Goal: Task Accomplishment & Management: Manage account settings

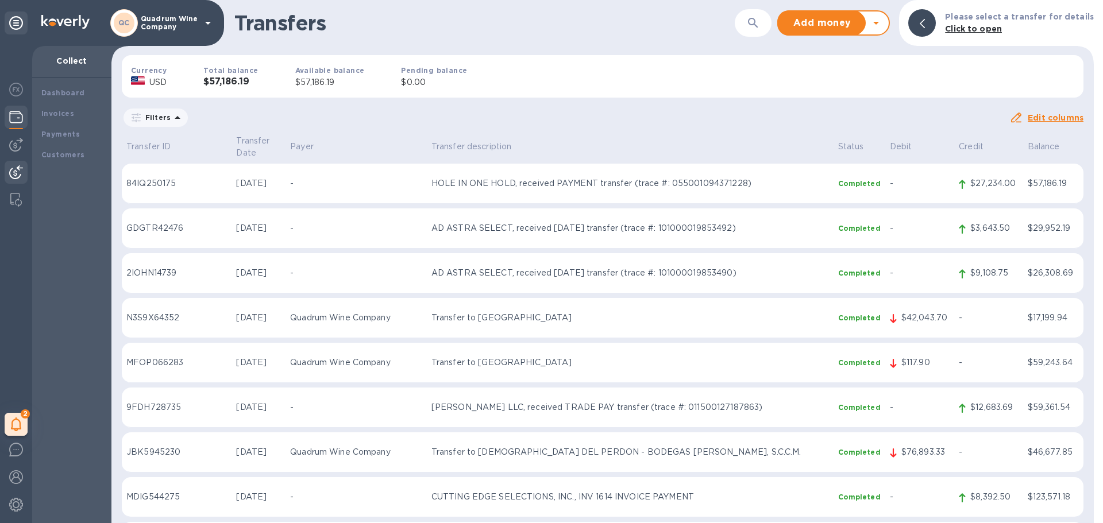
click at [159, 24] on p "Quadrum Wine Company" at bounding box center [169, 23] width 57 height 16
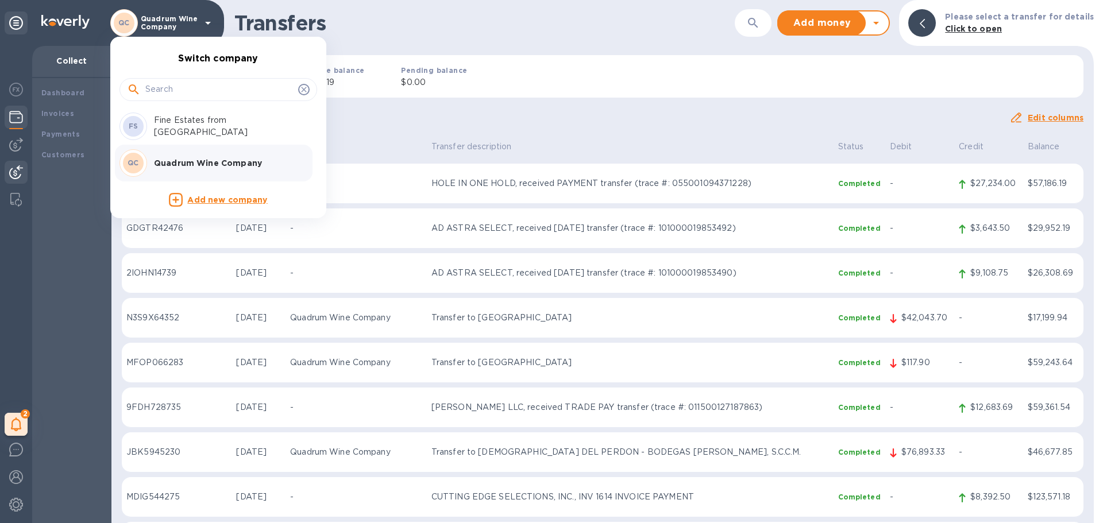
click at [203, 126] on p "Fine Estates from [GEOGRAPHIC_DATA]" at bounding box center [226, 126] width 145 height 24
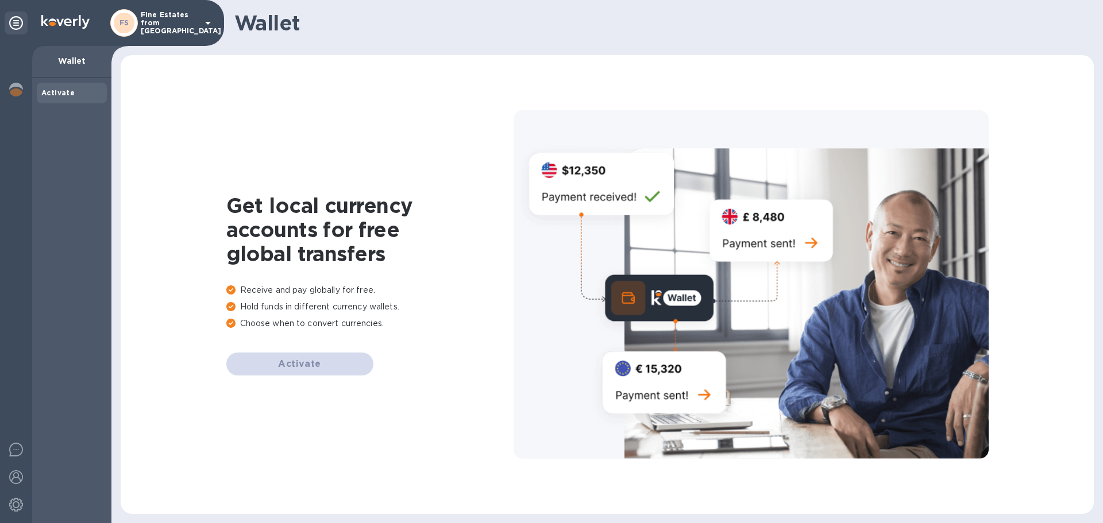
click at [176, 26] on p "Fine Estates from [GEOGRAPHIC_DATA]" at bounding box center [169, 23] width 57 height 24
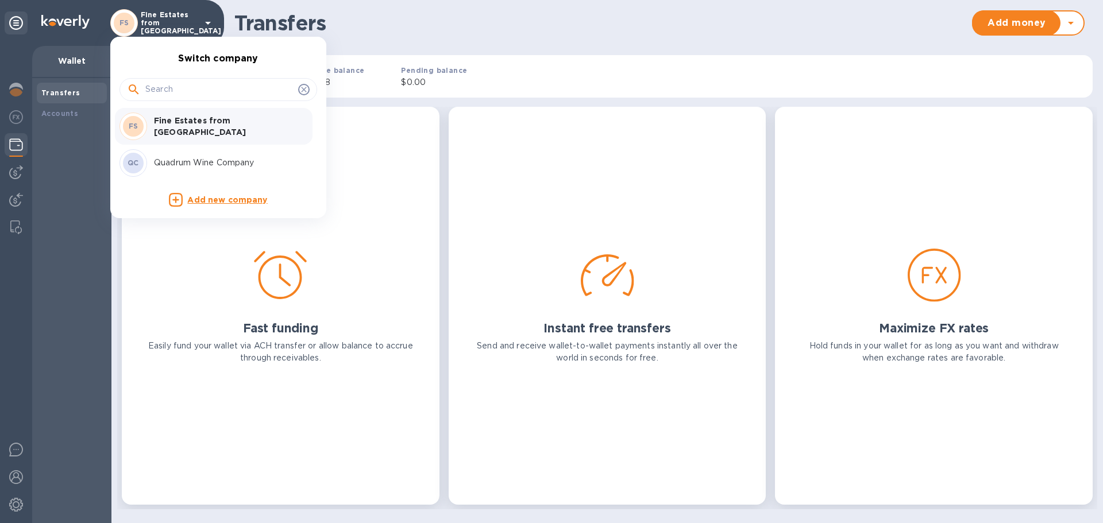
click at [196, 162] on p "Quadrum Wine Company" at bounding box center [226, 163] width 145 height 12
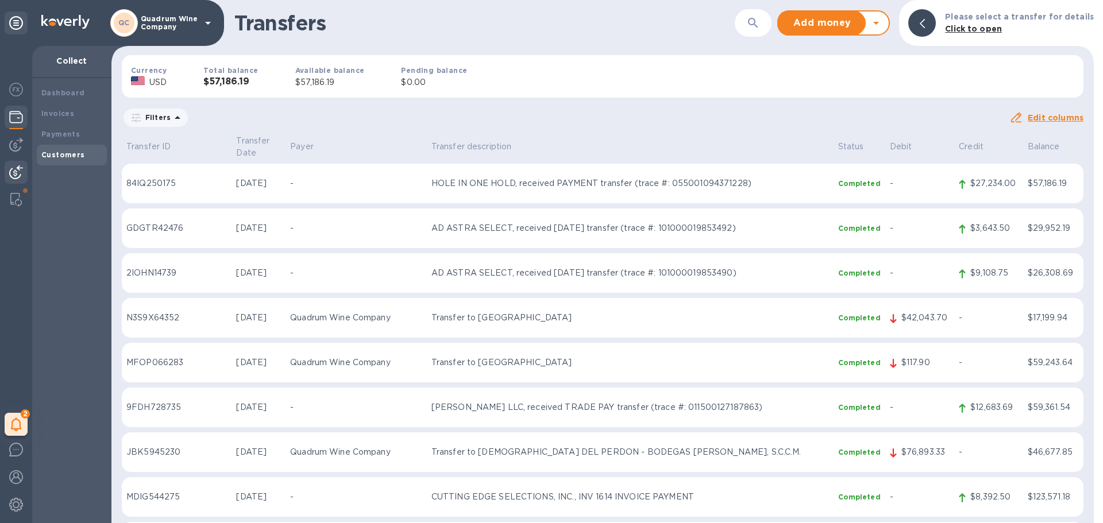
click at [68, 154] on b "Customers" at bounding box center [63, 154] width 44 height 9
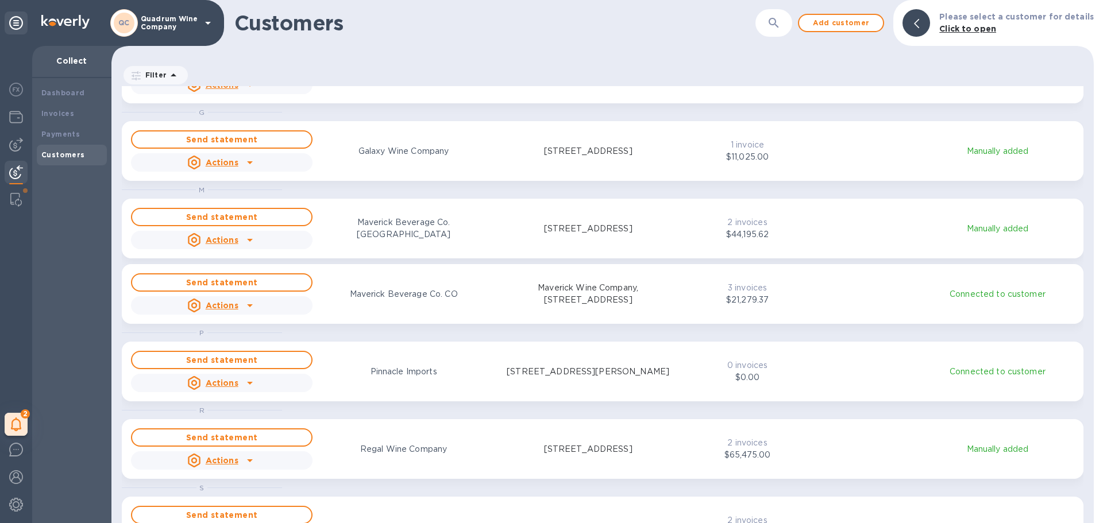
scroll to position [94, 0]
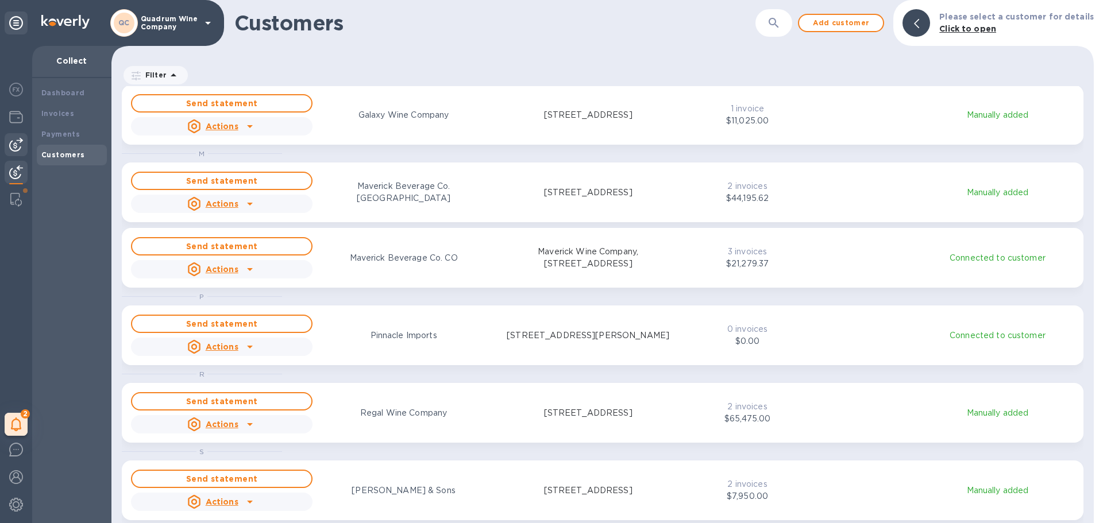
click at [17, 142] on img at bounding box center [16, 145] width 14 height 14
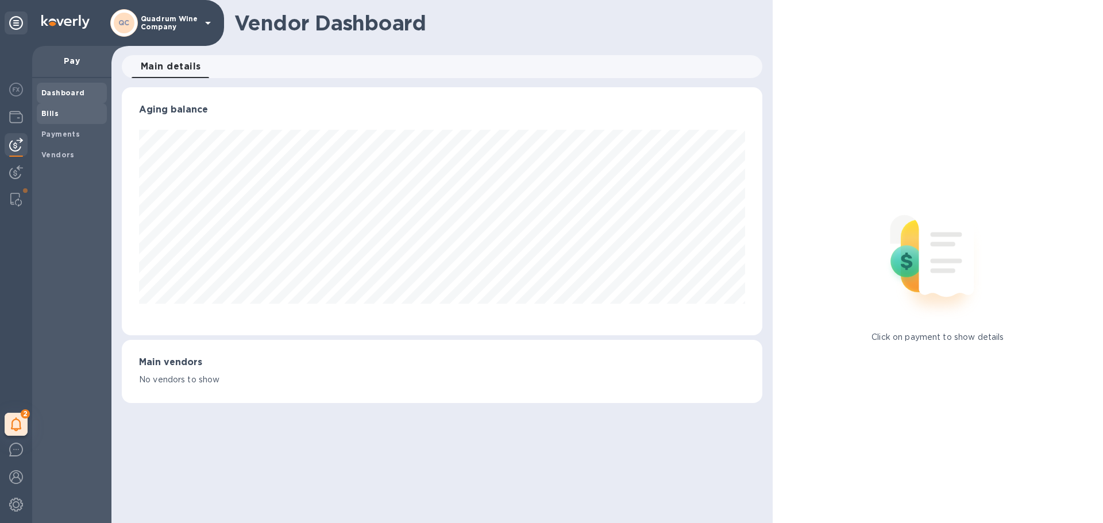
scroll to position [248, 640]
click at [58, 134] on b "Payments" at bounding box center [60, 134] width 38 height 9
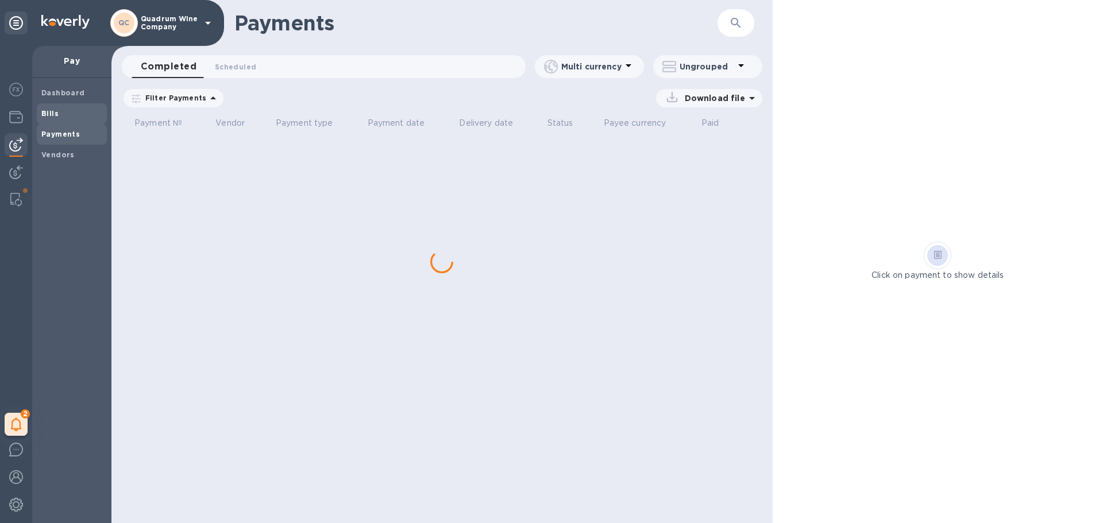
click at [59, 114] on span "Bills" at bounding box center [71, 113] width 61 height 11
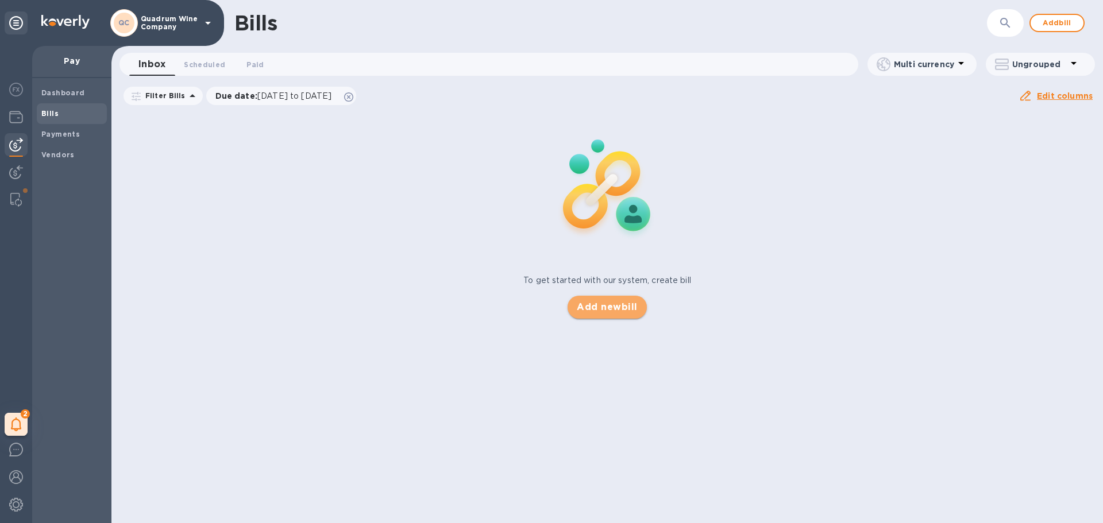
click at [612, 308] on span "Add new bill" at bounding box center [607, 307] width 60 height 14
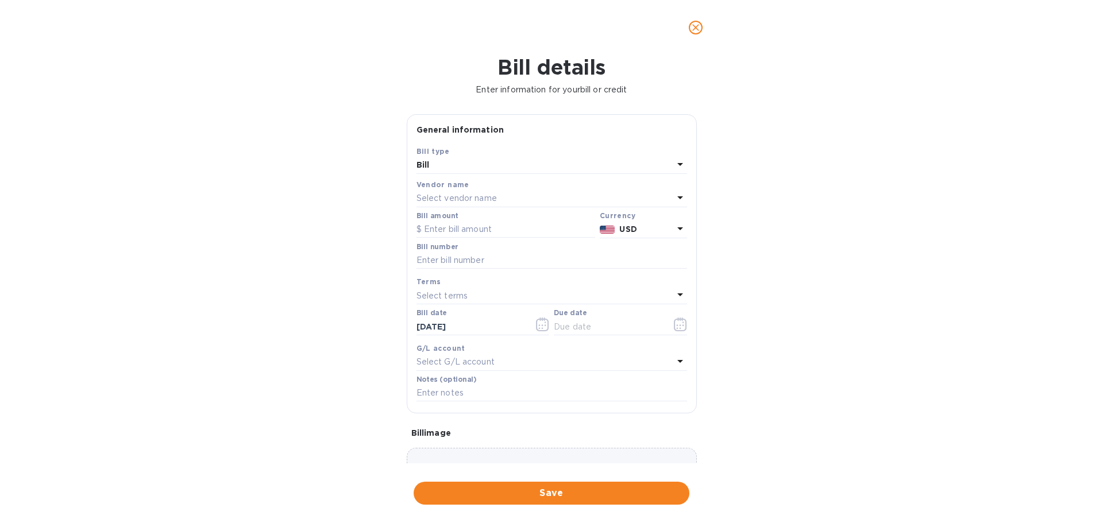
click at [566, 196] on div "Select vendor name" at bounding box center [544, 199] width 257 height 16
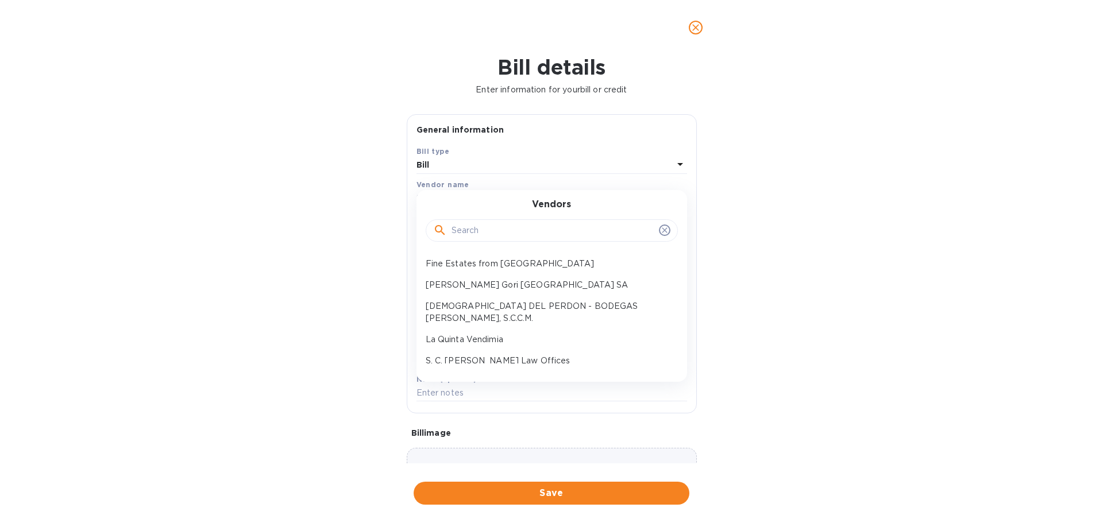
click at [531, 227] on input "text" at bounding box center [552, 230] width 203 height 17
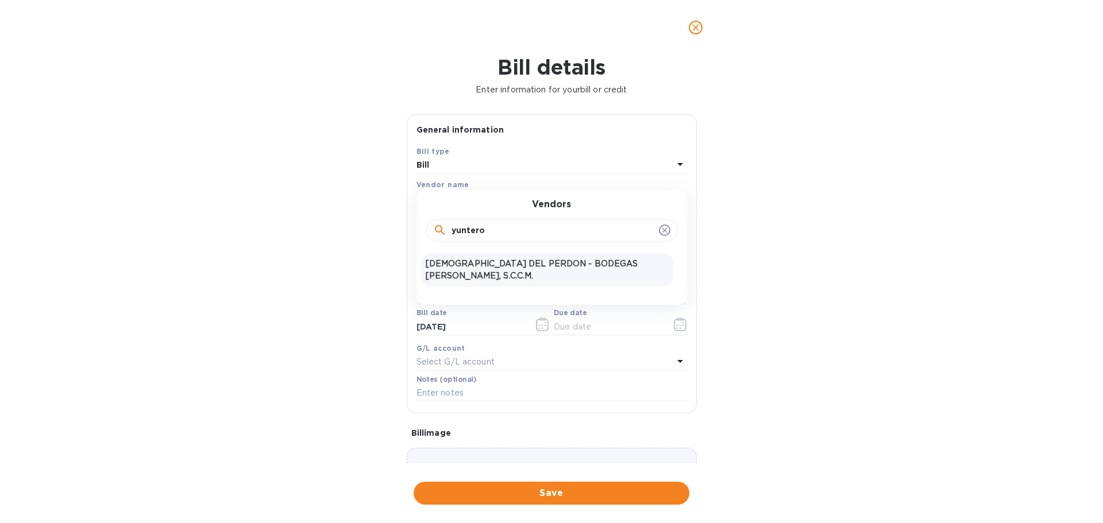
type input "yuntero"
click at [499, 271] on div "[DEMOGRAPHIC_DATA] DEL PERDON - BODEGAS [PERSON_NAME], S.C.C.M." at bounding box center [547, 269] width 252 height 33
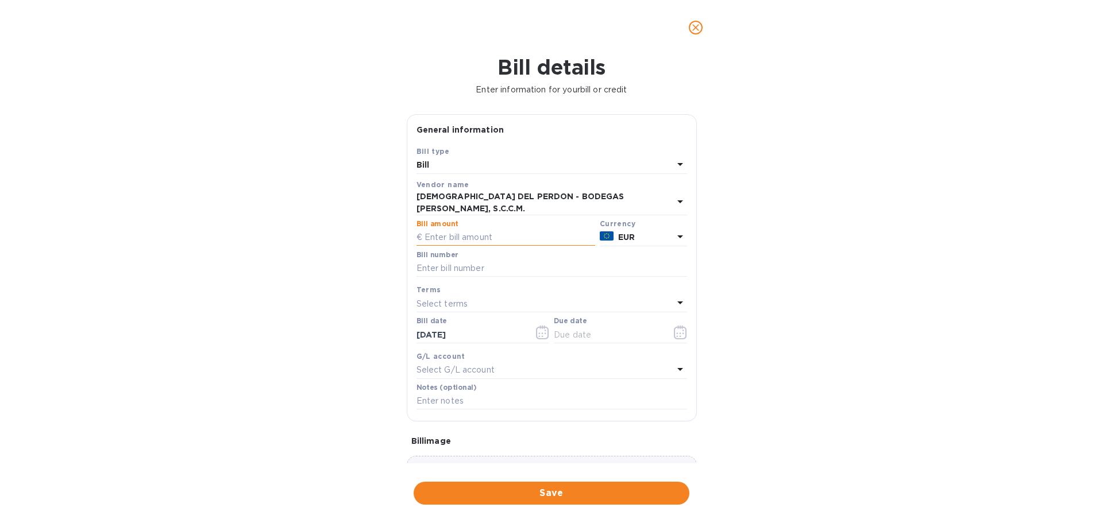
click at [449, 234] on input "text" at bounding box center [505, 237] width 179 height 17
type input "48,897.37"
type input "005313-5329"
click at [540, 326] on icon "button" at bounding box center [542, 333] width 13 height 14
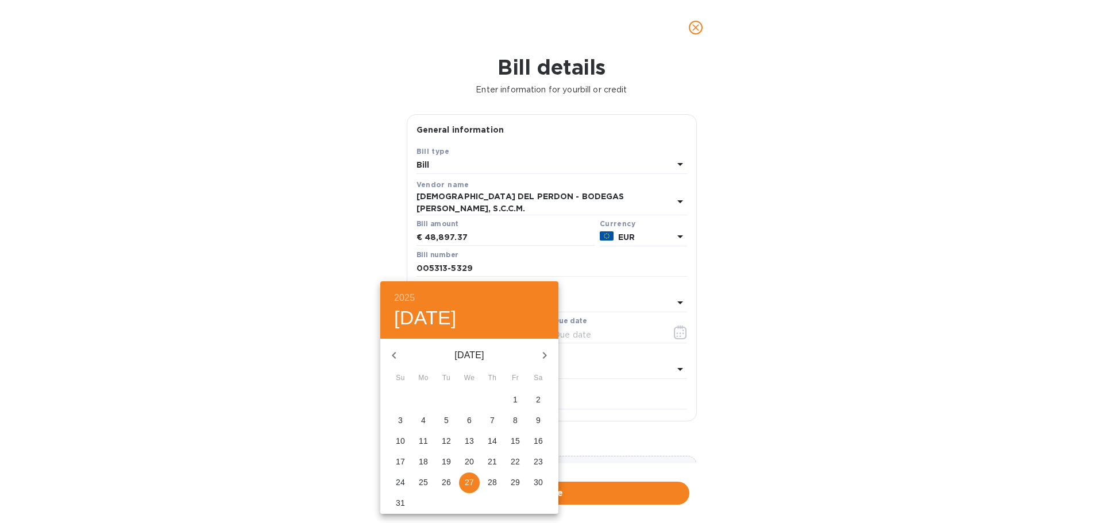
click at [512, 399] on span "1" at bounding box center [515, 399] width 21 height 11
type input "08/01/2025"
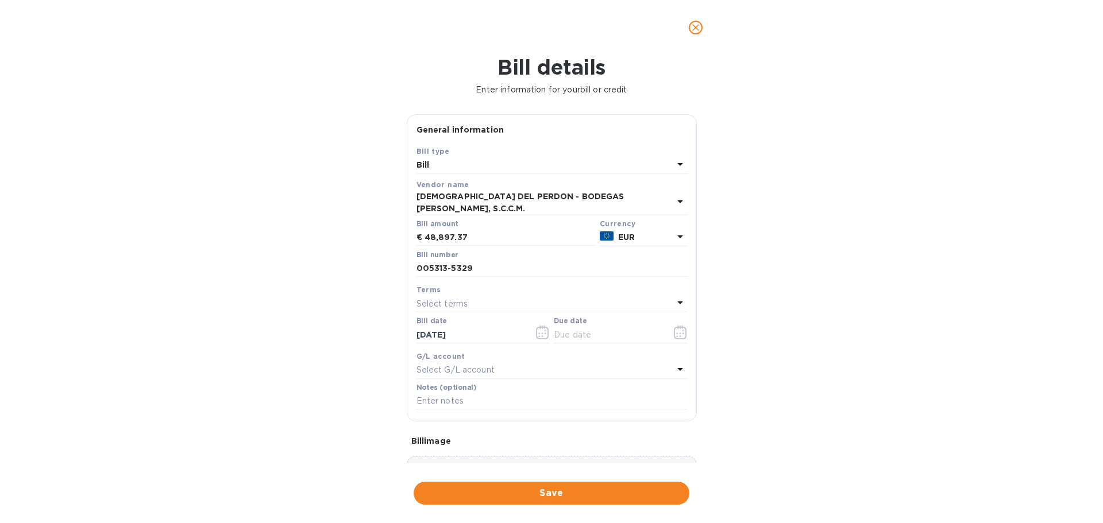
click at [674, 326] on icon "button" at bounding box center [680, 333] width 13 height 14
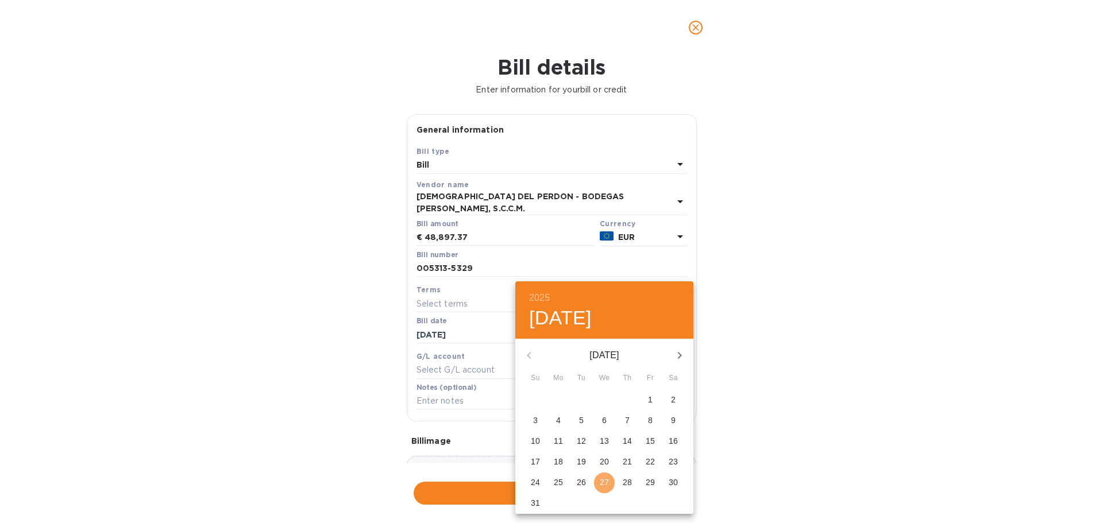
click at [607, 482] on p "27" at bounding box center [604, 482] width 9 height 11
type input "[DATE]"
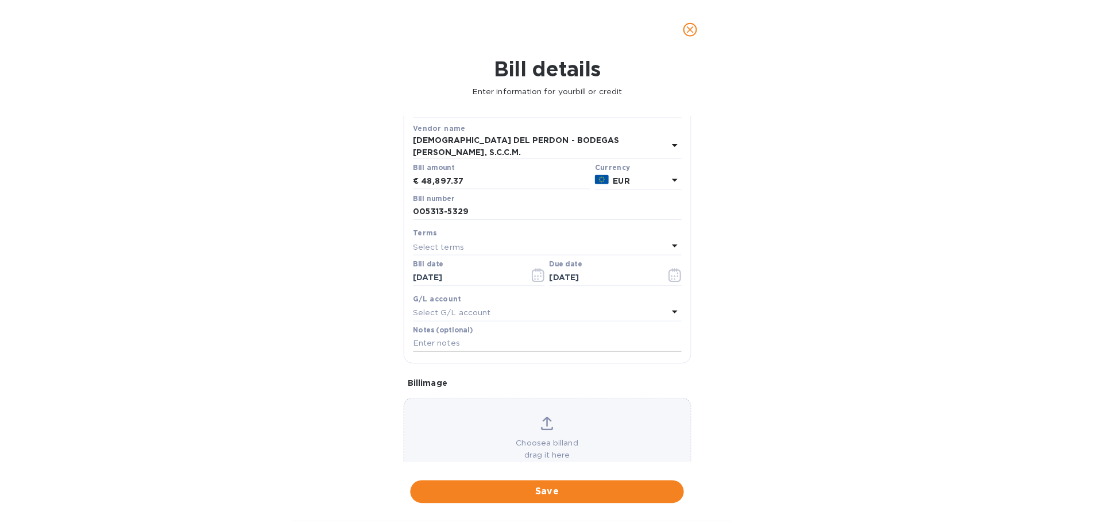
scroll to position [81, 0]
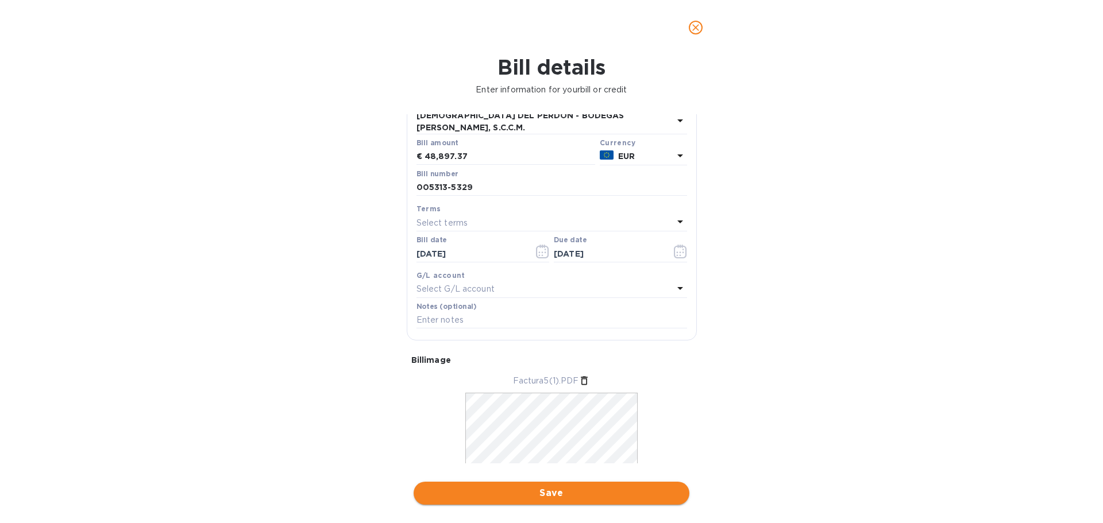
click at [542, 488] on span "Save" at bounding box center [551, 493] width 257 height 14
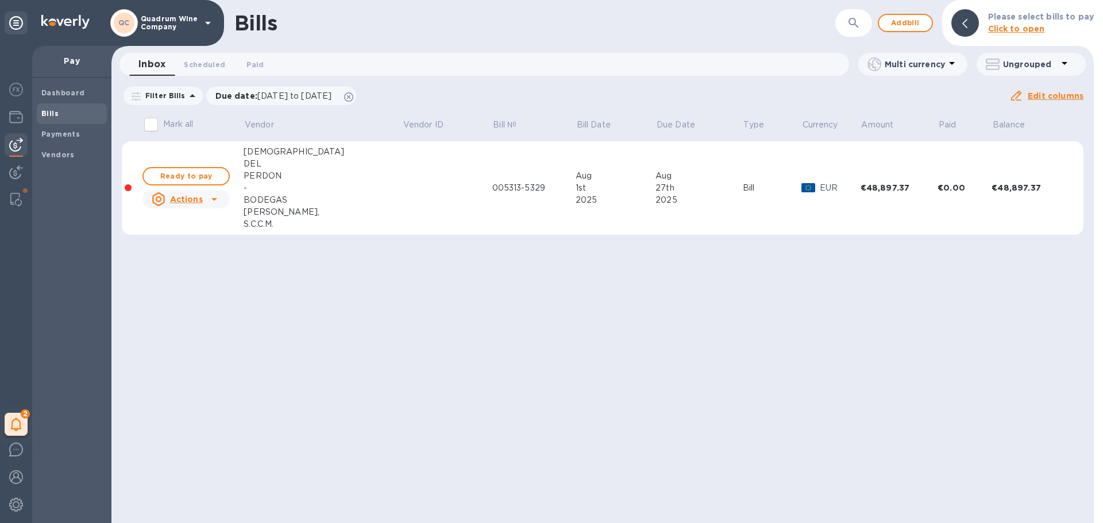
click at [213, 201] on icon at bounding box center [214, 199] width 14 height 14
click at [203, 179] on span "Ready to pay" at bounding box center [186, 176] width 67 height 14
checkbox input "true"
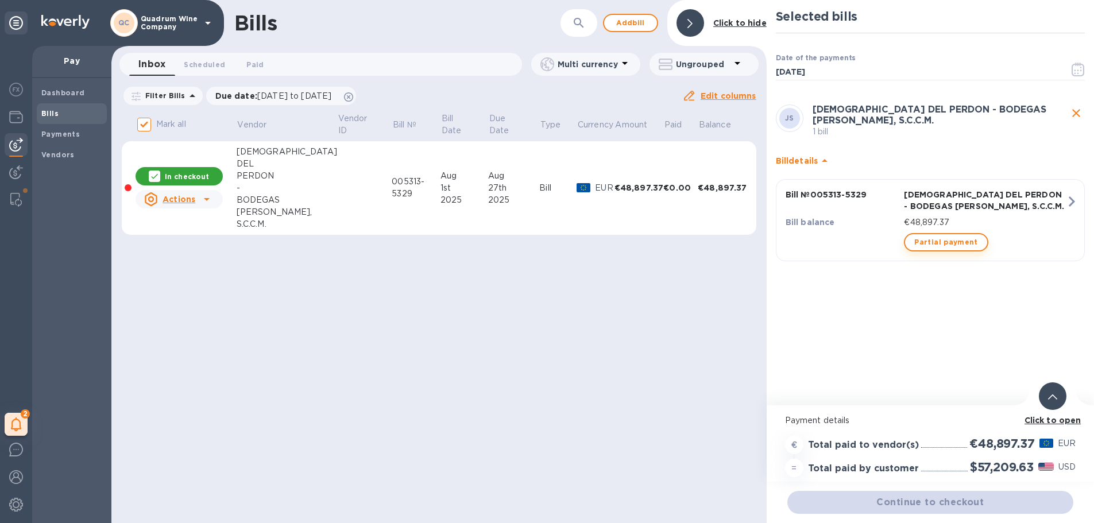
scroll to position [9, 0]
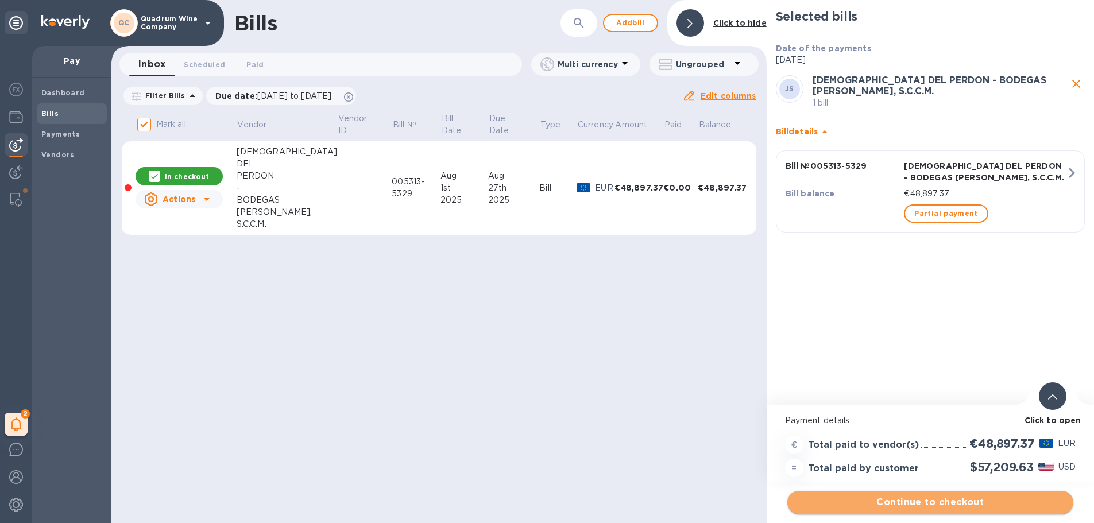
click at [927, 496] on span "Continue to checkout" at bounding box center [931, 503] width 268 height 14
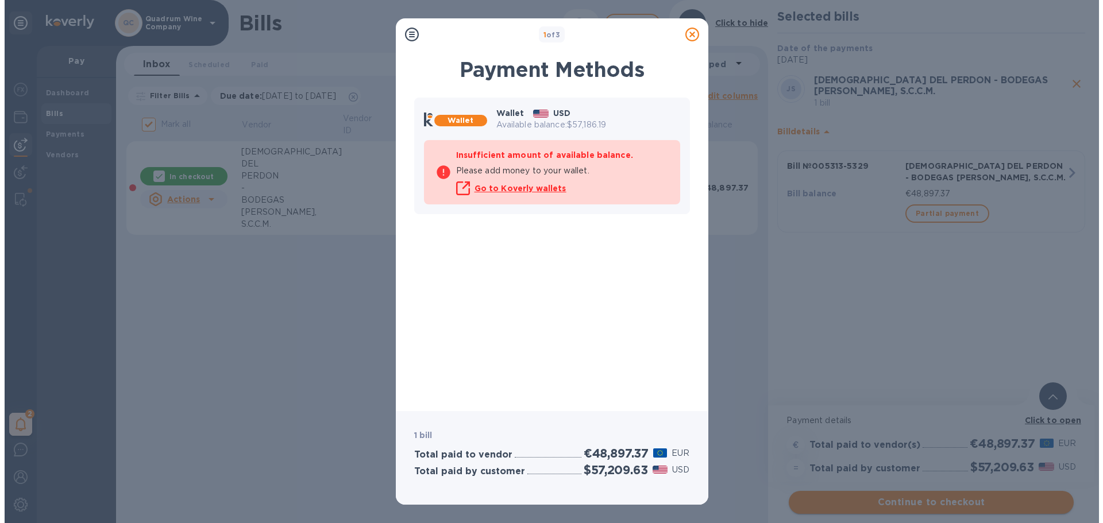
scroll to position [0, 0]
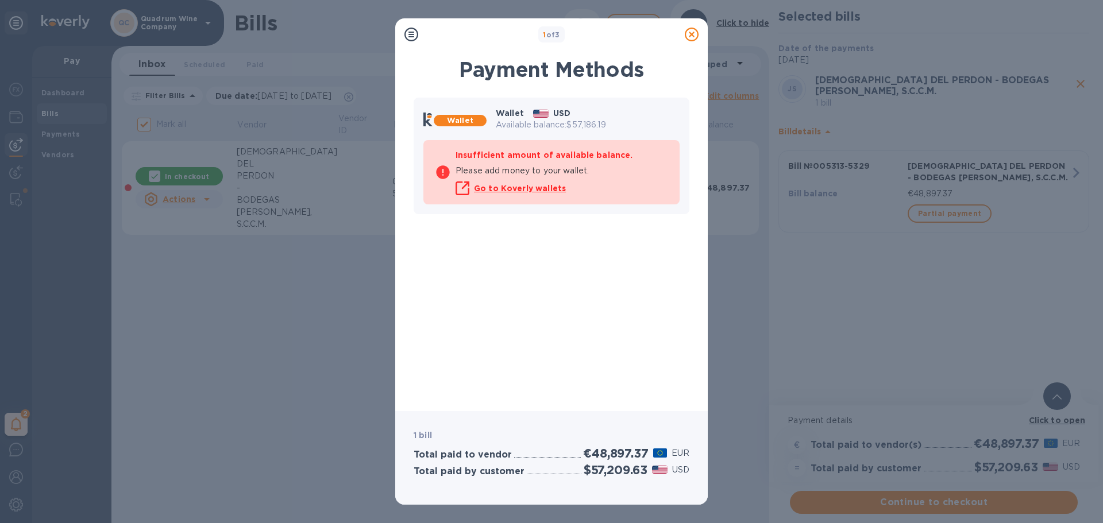
click at [689, 32] on icon at bounding box center [692, 35] width 14 height 14
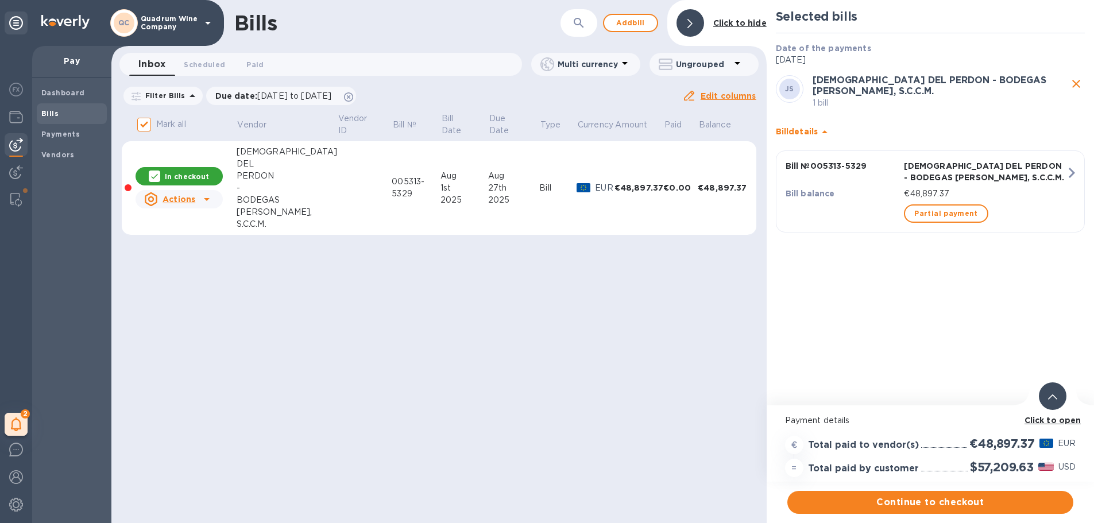
click at [183, 36] on div "QC Quadrum Wine Company" at bounding box center [162, 23] width 105 height 28
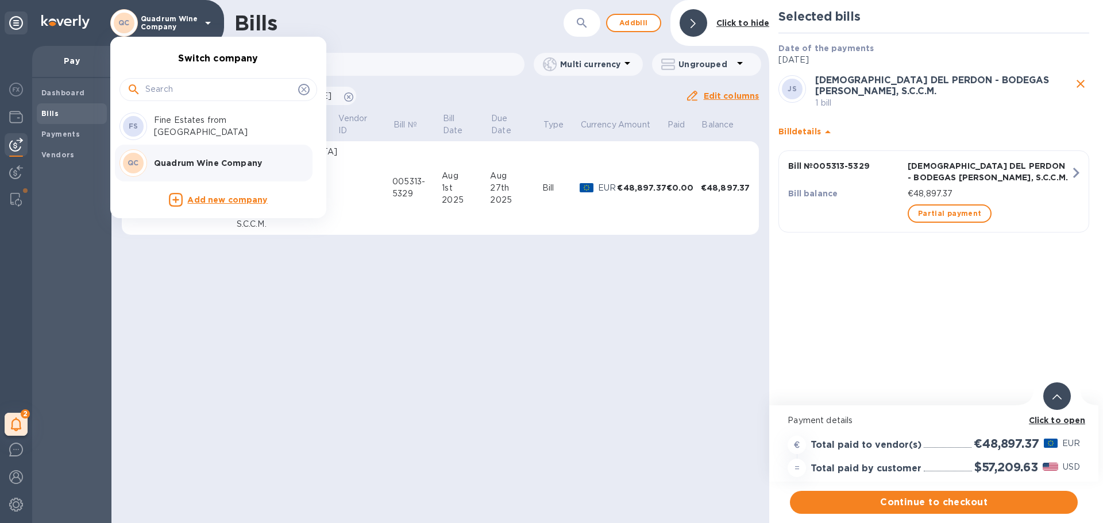
click at [184, 121] on p "Fine Estates from [GEOGRAPHIC_DATA]" at bounding box center [226, 126] width 145 height 24
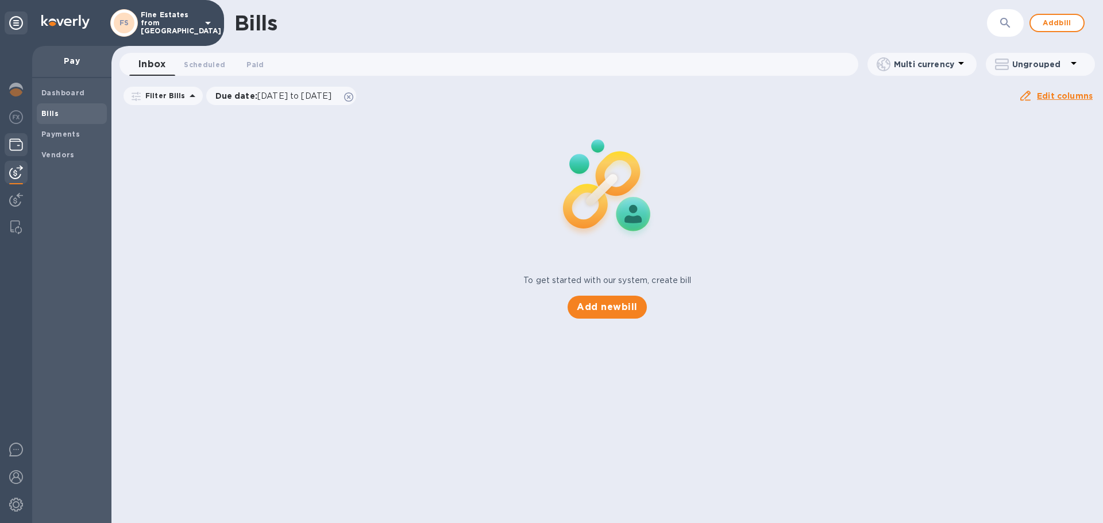
click at [18, 145] on img at bounding box center [16, 145] width 14 height 14
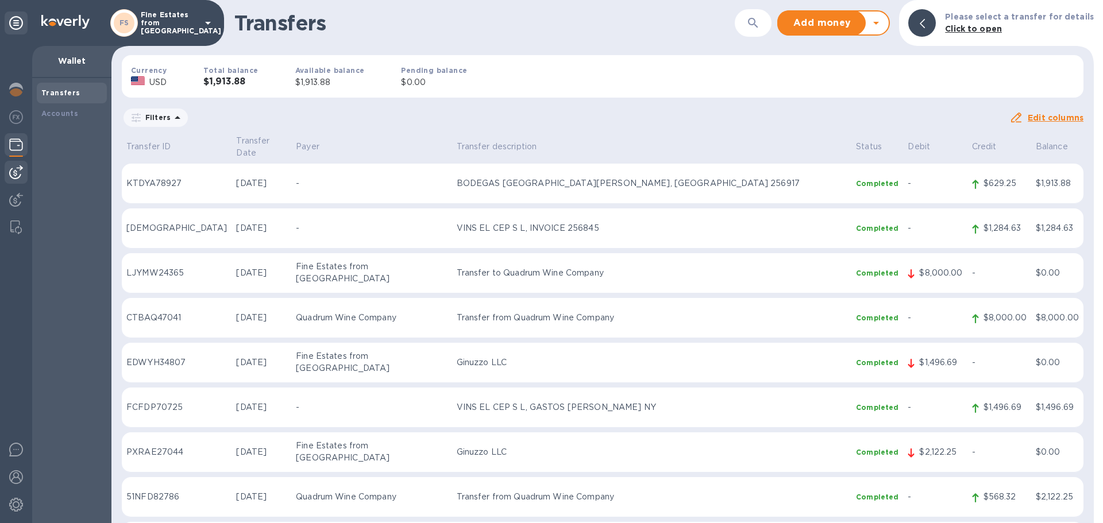
click at [14, 165] on div at bounding box center [16, 172] width 23 height 23
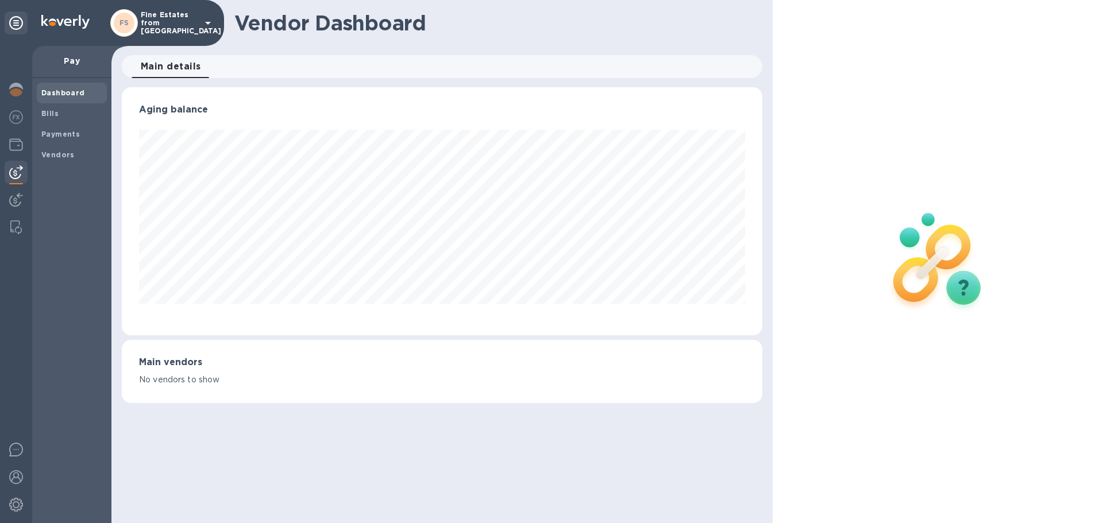
scroll to position [248, 640]
click at [61, 149] on span "Vendors" at bounding box center [57, 154] width 33 height 11
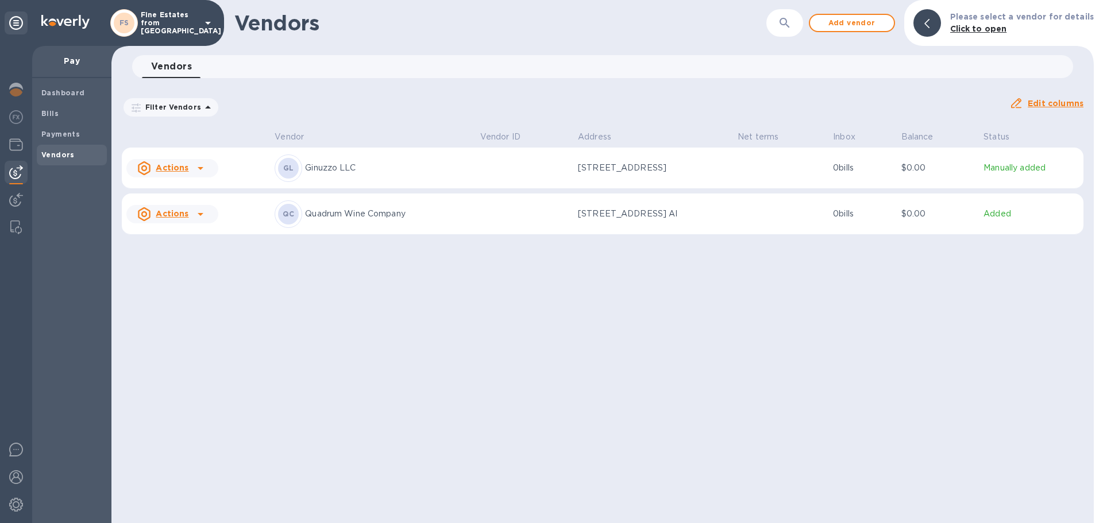
click at [179, 213] on u "Actions" at bounding box center [172, 213] width 33 height 9
click at [169, 264] on b "Add new bill" at bounding box center [185, 260] width 53 height 9
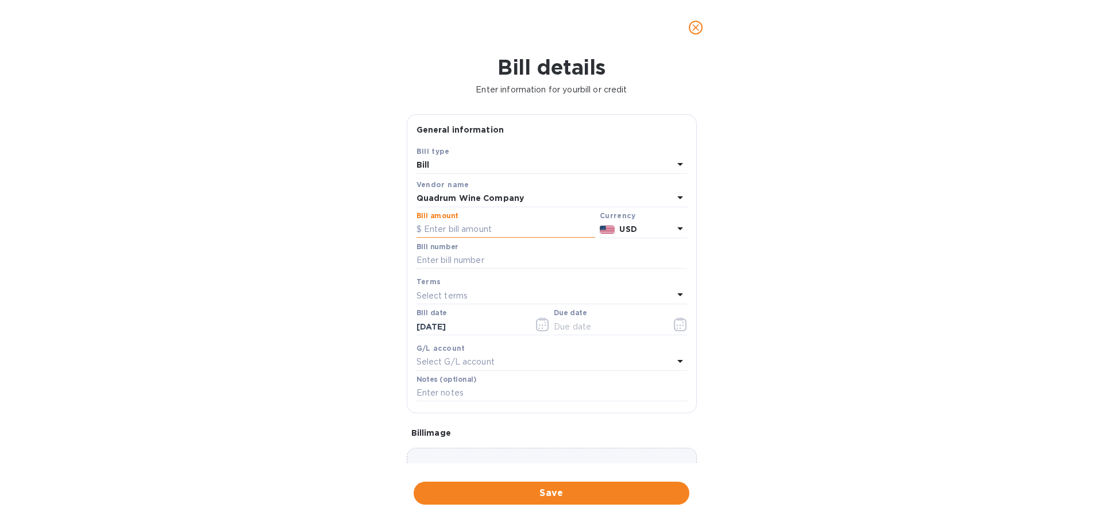
click at [455, 231] on input "text" at bounding box center [505, 229] width 179 height 17
type input "1,900"
click at [479, 262] on input "text" at bounding box center [551, 260] width 271 height 17
type input "08.27.2025"
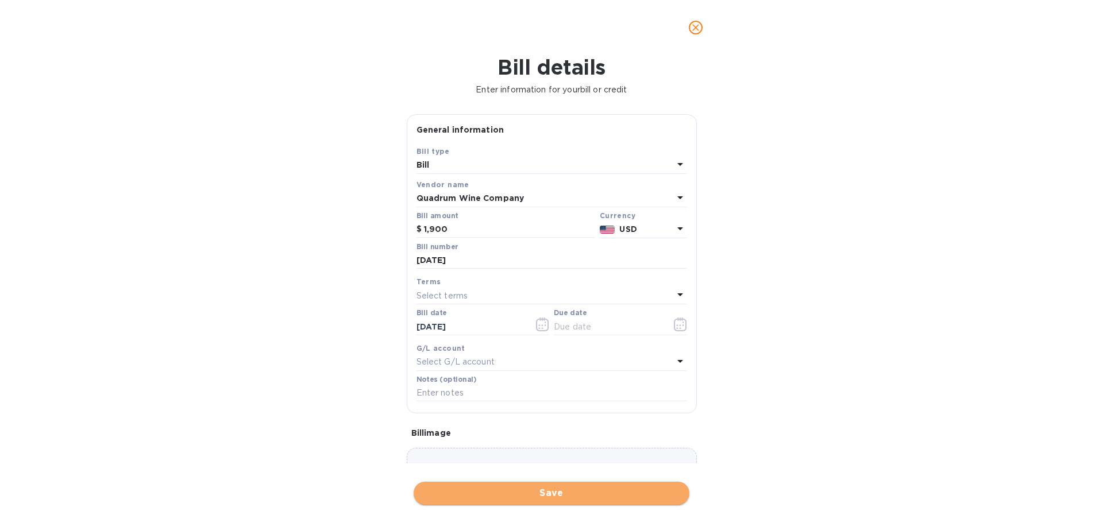
click at [524, 496] on span "Save" at bounding box center [551, 493] width 257 height 14
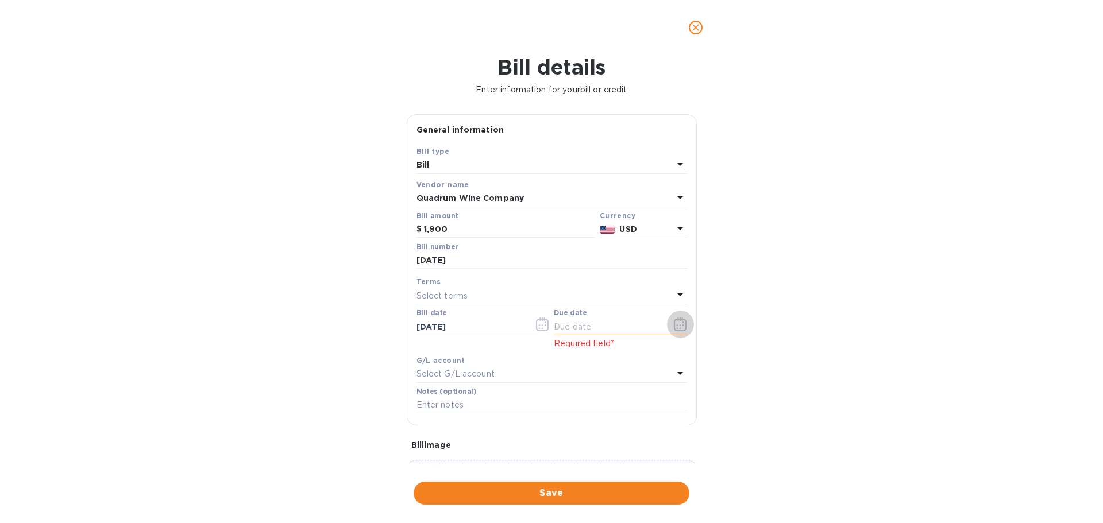
click at [676, 326] on icon "button" at bounding box center [680, 325] width 13 height 14
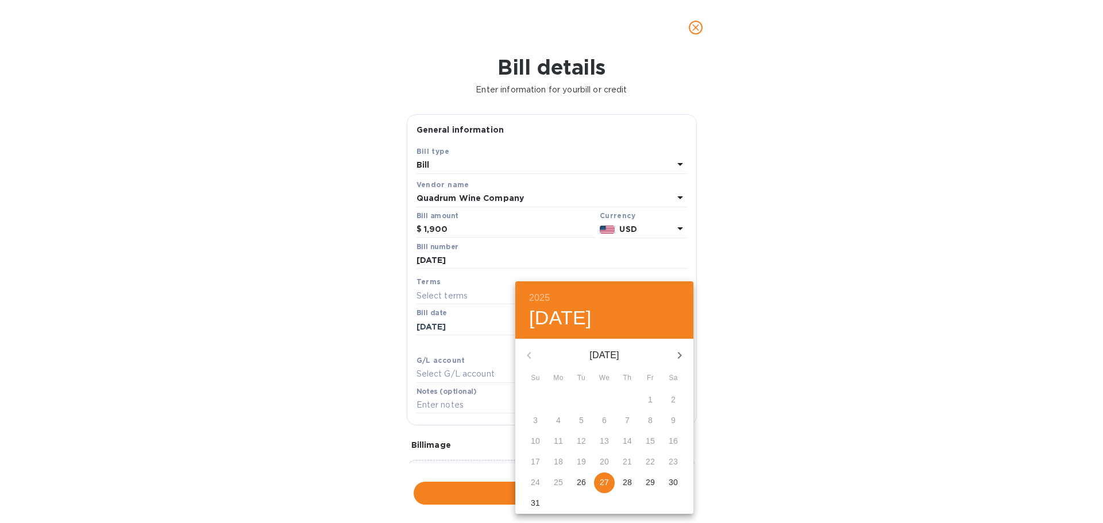
click at [607, 481] on p "27" at bounding box center [604, 482] width 9 height 11
type input "[DATE]"
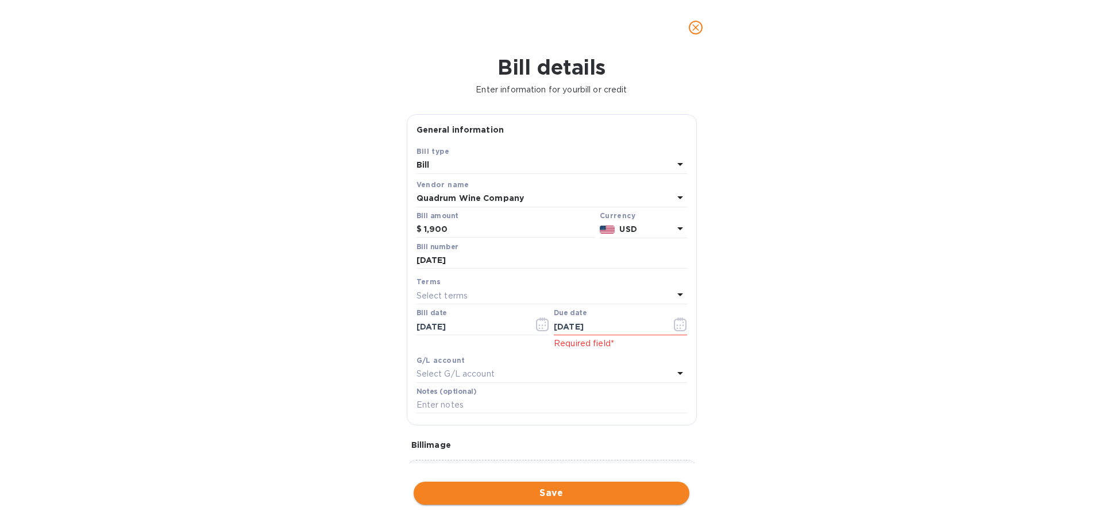
click at [573, 488] on span "Save" at bounding box center [551, 493] width 257 height 14
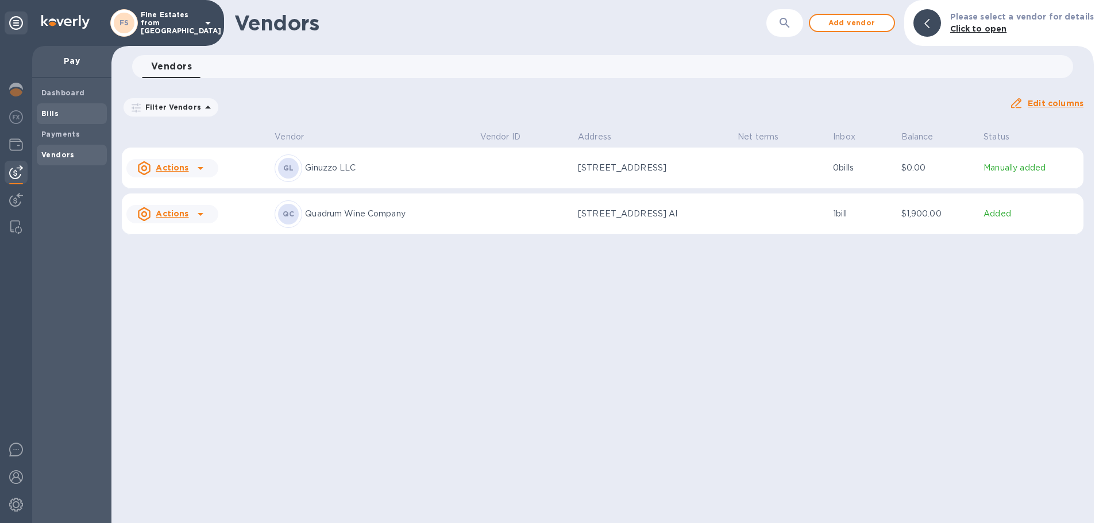
click at [57, 110] on b "Bills" at bounding box center [49, 113] width 17 height 9
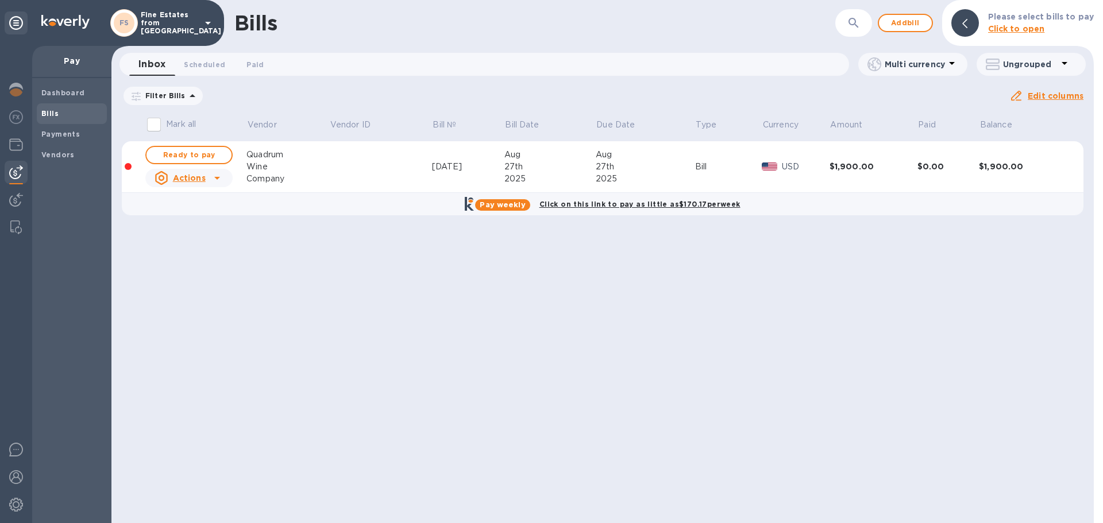
click at [405, 175] on td at bounding box center [380, 167] width 103 height 52
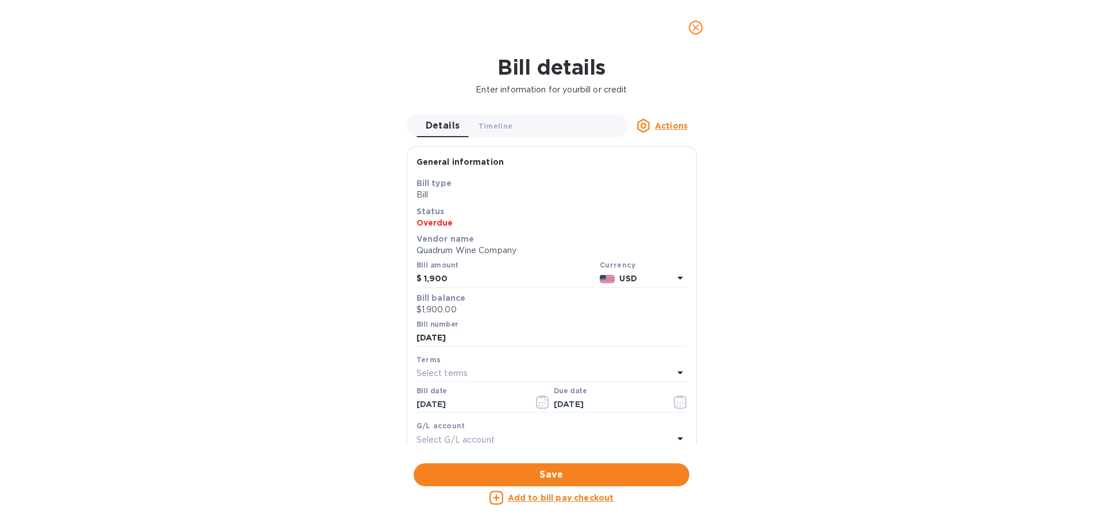
click at [690, 26] on icon "close" at bounding box center [695, 27] width 11 height 11
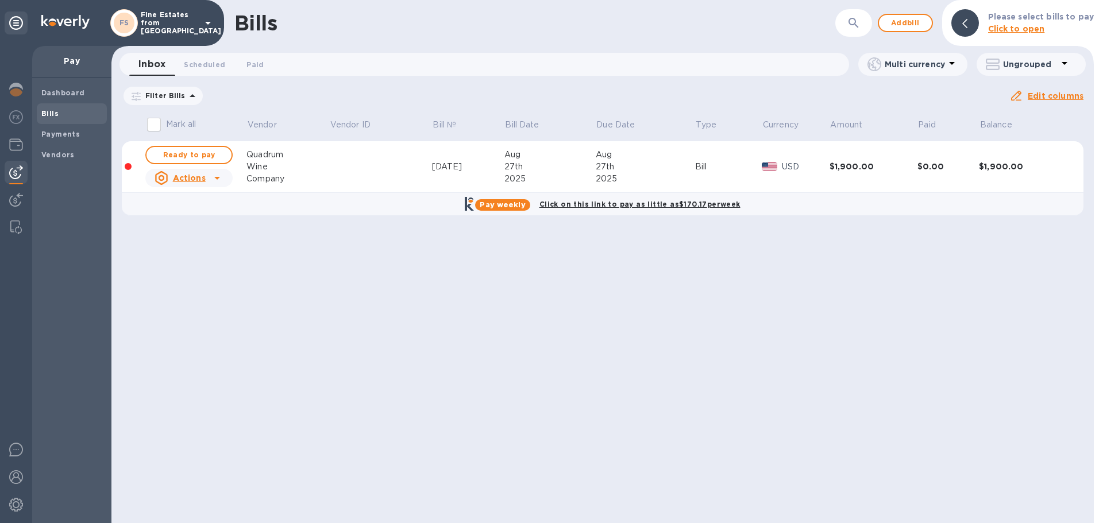
click at [194, 179] on u "Actions" at bounding box center [189, 177] width 33 height 9
click at [271, 227] on div at bounding box center [551, 261] width 1103 height 523
click at [205, 160] on span "Ready to pay" at bounding box center [189, 155] width 67 height 14
checkbox input "true"
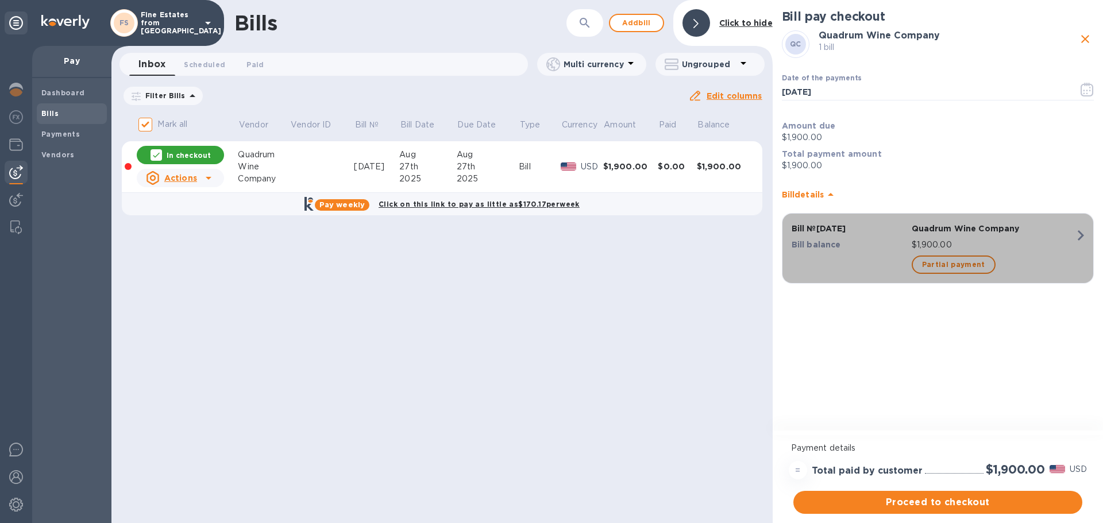
click at [846, 254] on div "button" at bounding box center [849, 264] width 120 height 23
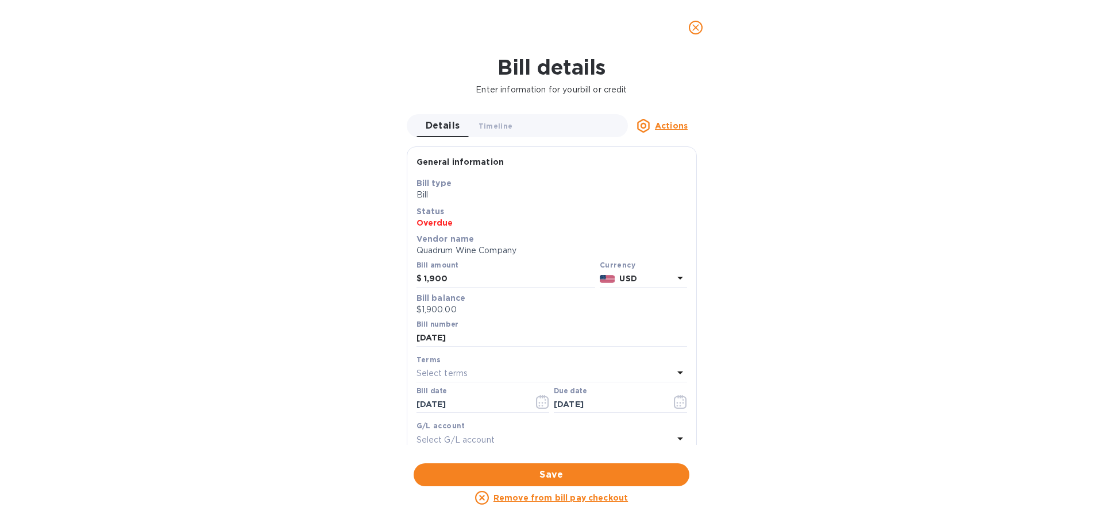
click at [699, 29] on icon "close" at bounding box center [695, 27] width 11 height 11
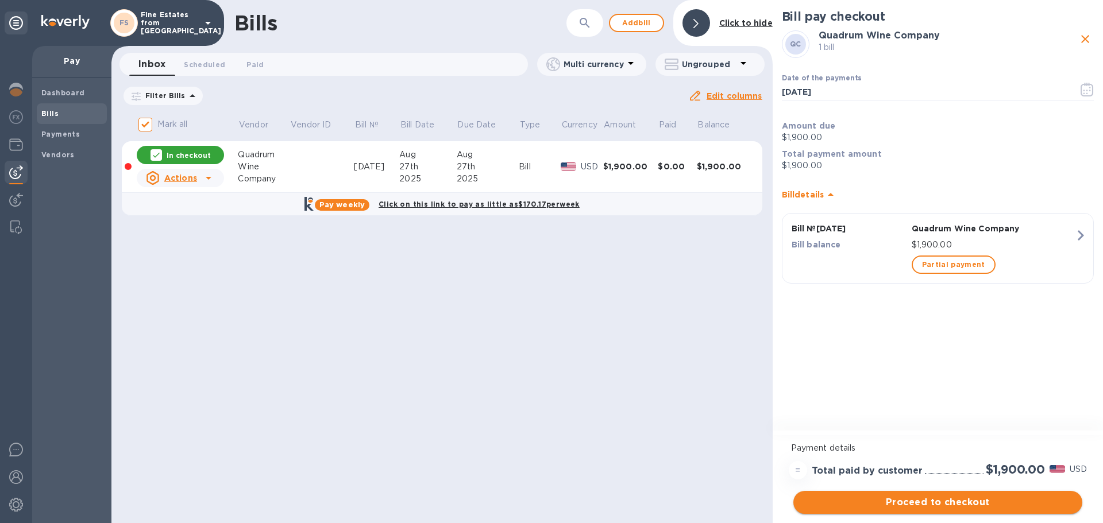
click at [943, 510] on button "Proceed to checkout" at bounding box center [937, 502] width 289 height 23
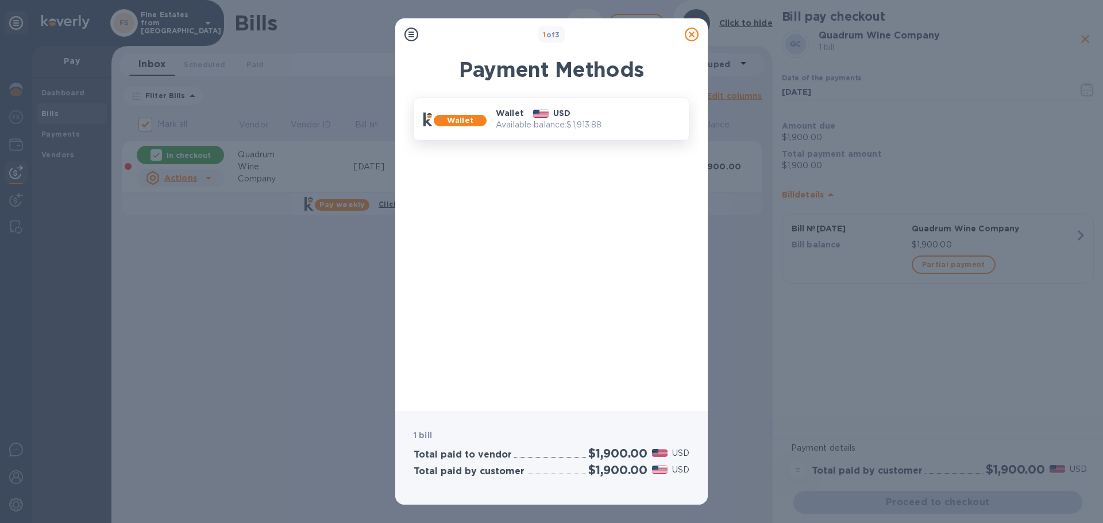
click at [601, 128] on p "Available balance: $1,913.88" at bounding box center [588, 125] width 184 height 12
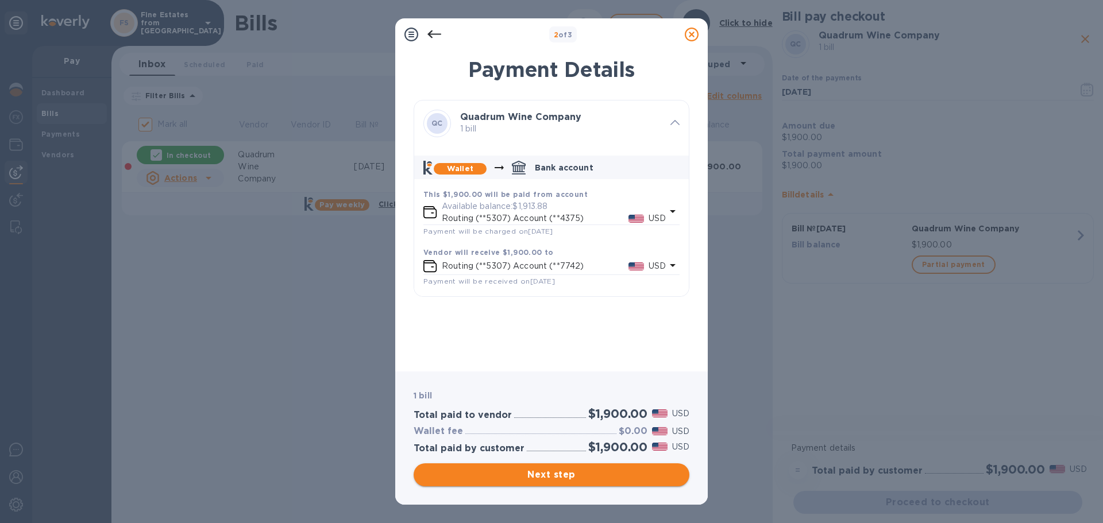
click at [563, 471] on span "Next step" at bounding box center [551, 475] width 257 height 14
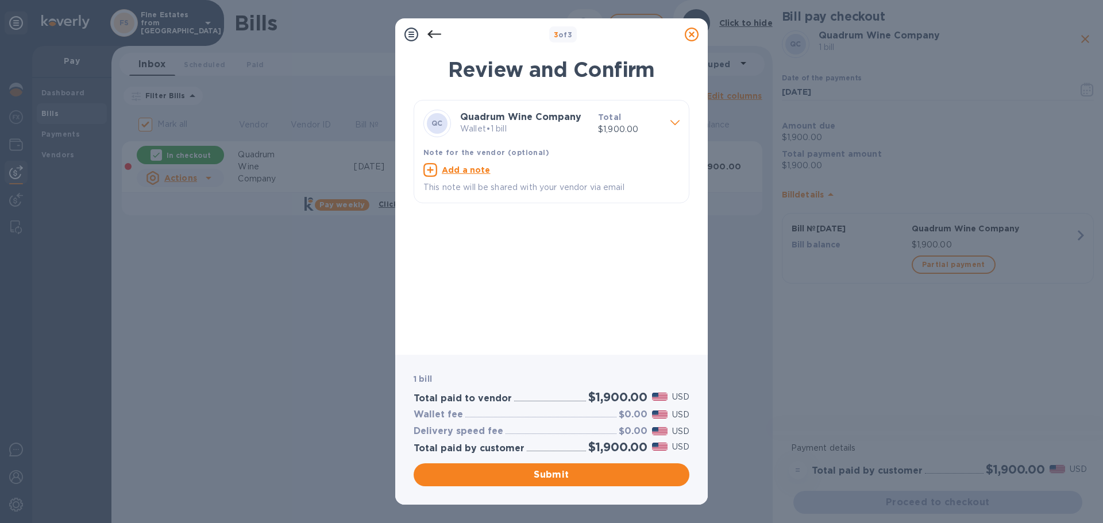
click at [688, 36] on icon at bounding box center [692, 35] width 14 height 14
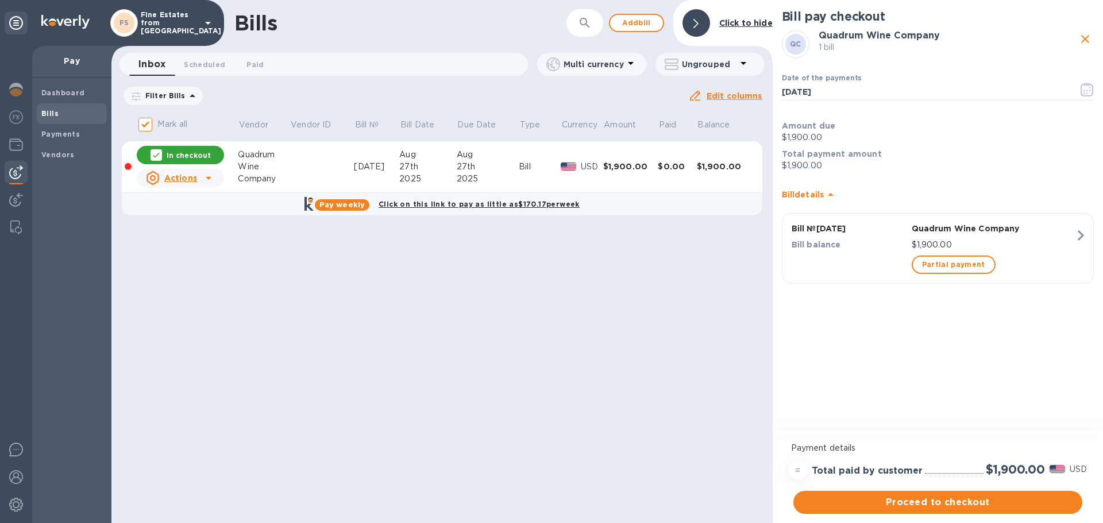
click at [159, 23] on p "Fine Estates from [GEOGRAPHIC_DATA]" at bounding box center [169, 23] width 57 height 24
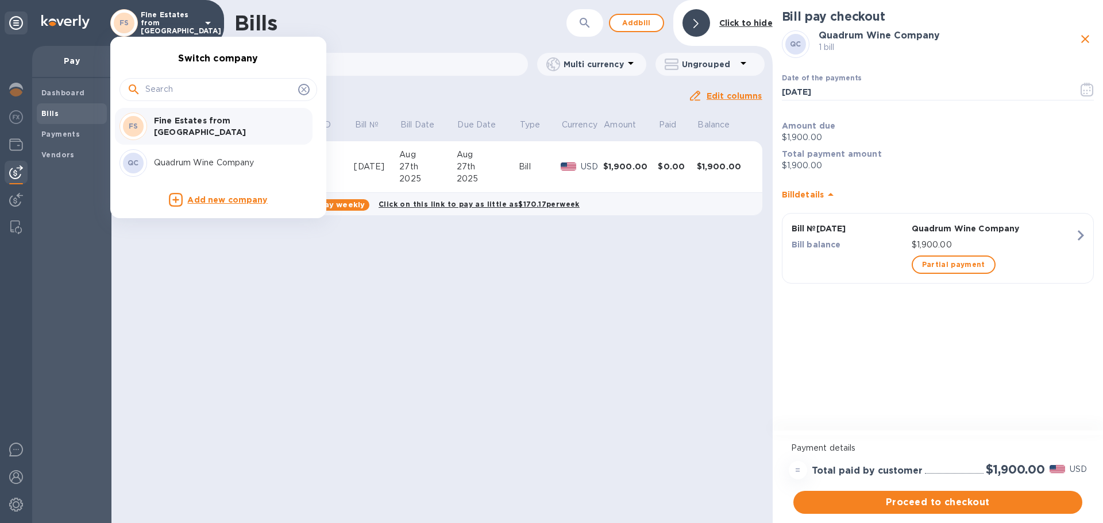
click at [182, 155] on div "QC Quadrum Wine Company" at bounding box center [208, 163] width 179 height 28
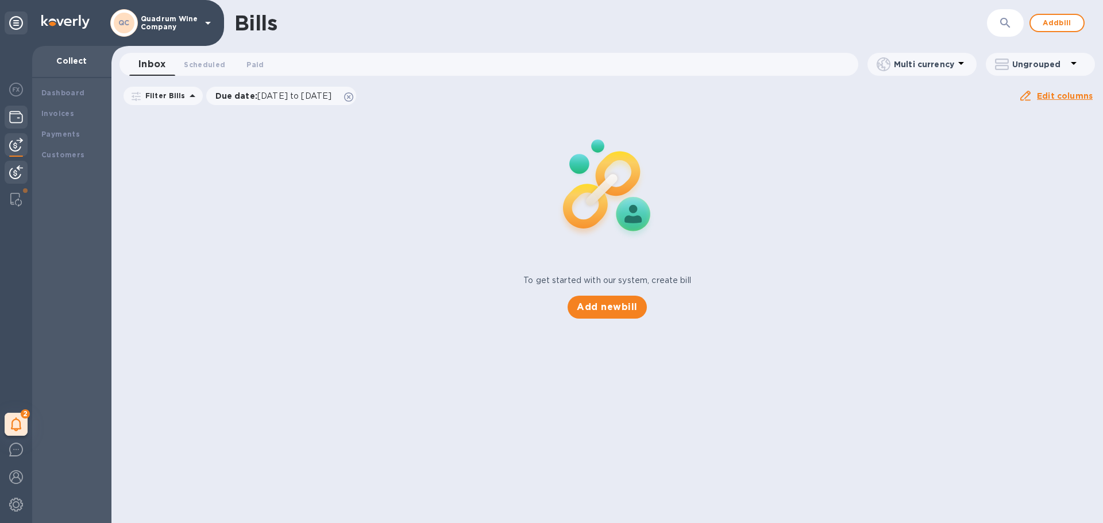
click at [17, 114] on img at bounding box center [16, 117] width 14 height 14
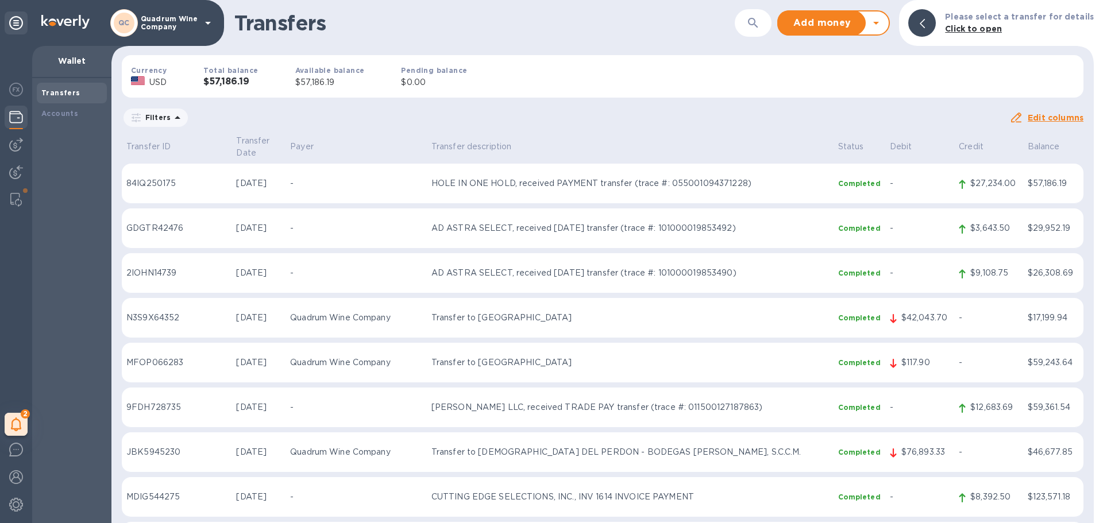
click at [17, 117] on img at bounding box center [16, 117] width 14 height 14
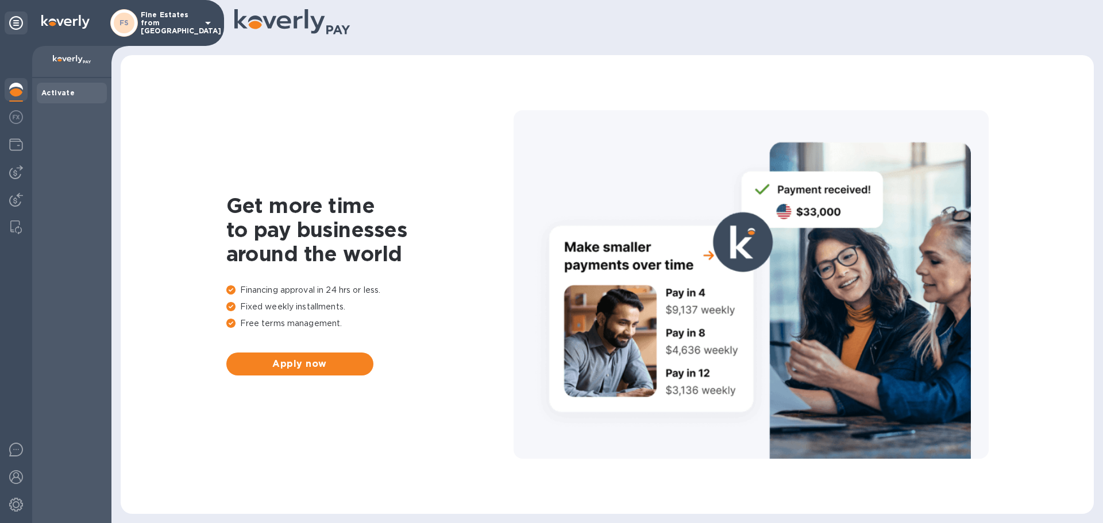
click at [171, 17] on p "Fine Estates from [GEOGRAPHIC_DATA]" at bounding box center [169, 23] width 57 height 24
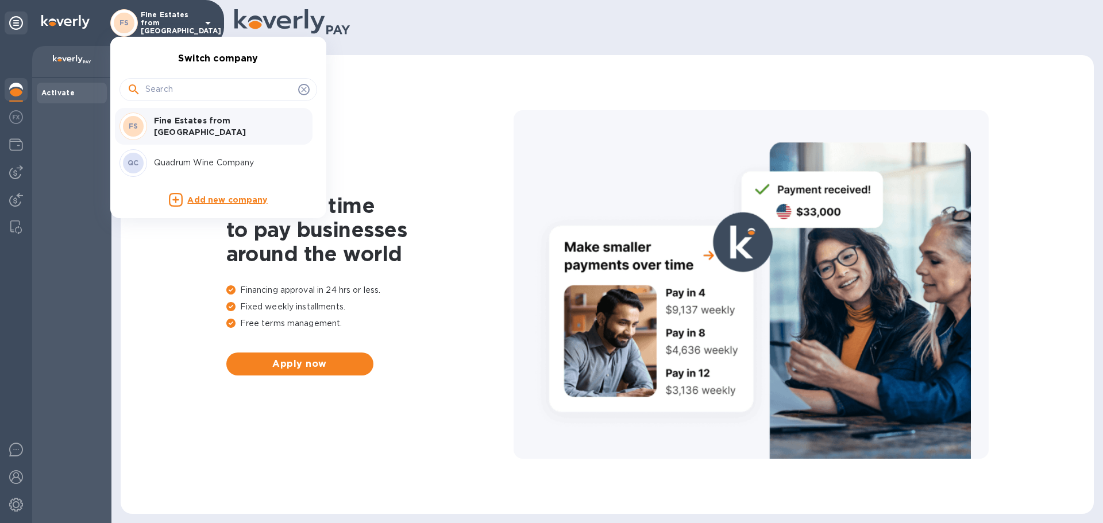
click at [62, 122] on div at bounding box center [551, 261] width 1103 height 523
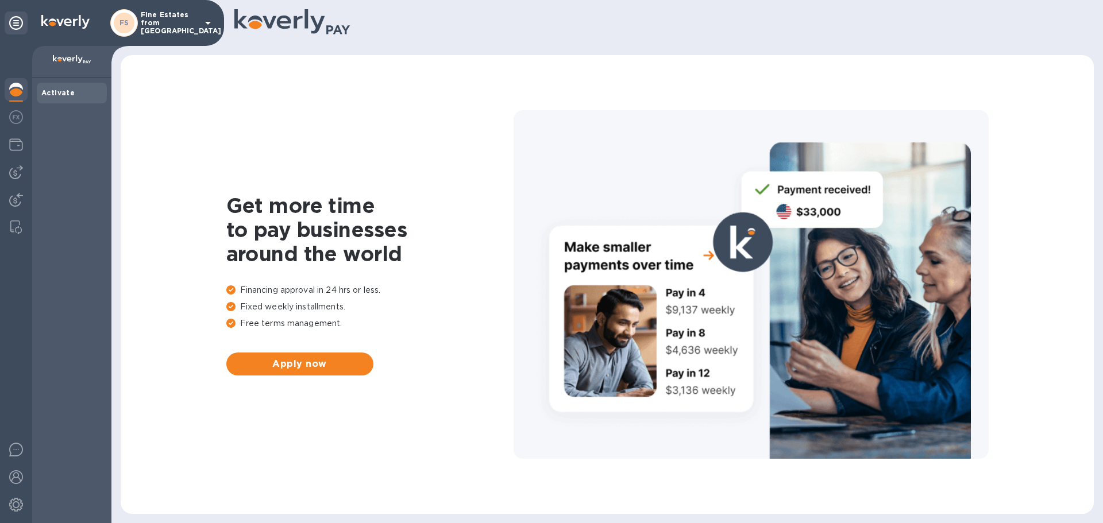
click at [28, 141] on div at bounding box center [16, 284] width 32 height 477
click at [8, 141] on div at bounding box center [16, 145] width 23 height 25
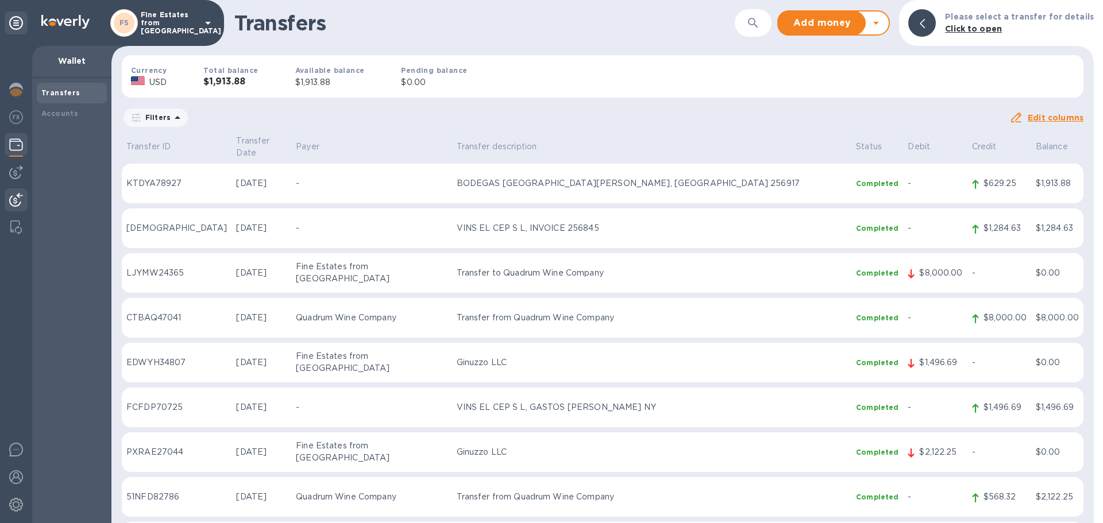
click at [13, 198] on img at bounding box center [16, 200] width 14 height 14
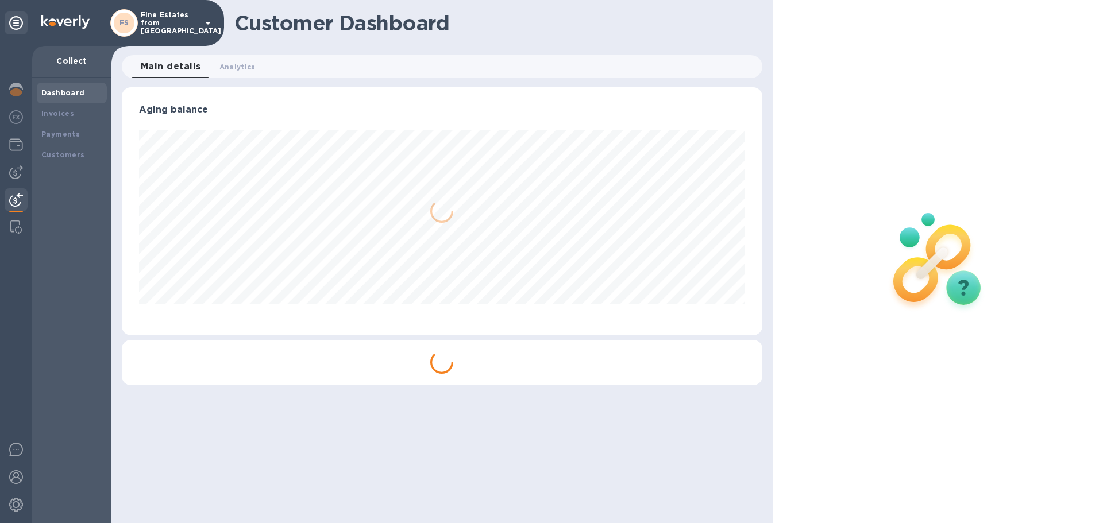
scroll to position [248, 640]
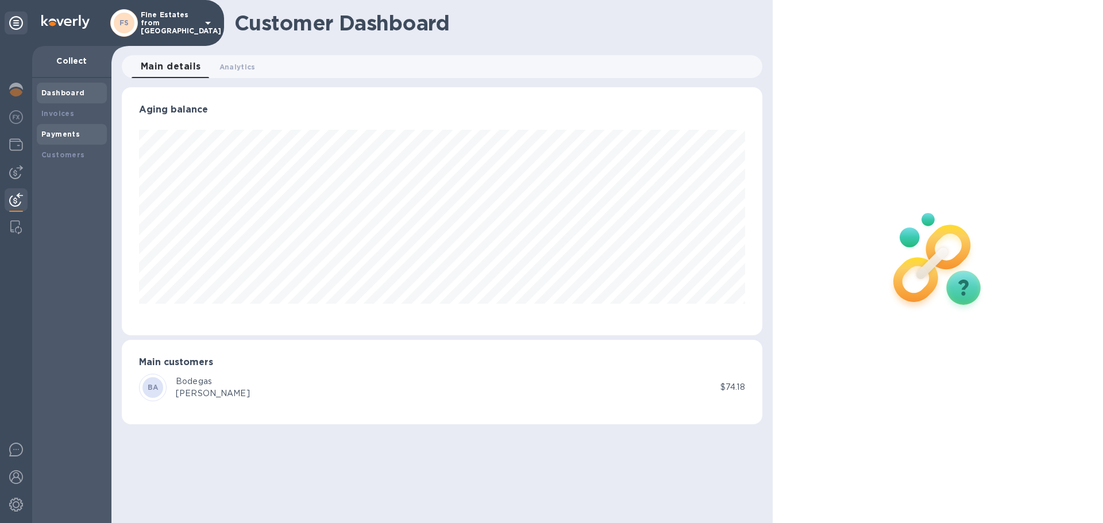
click at [52, 134] on b "Payments" at bounding box center [60, 134] width 38 height 9
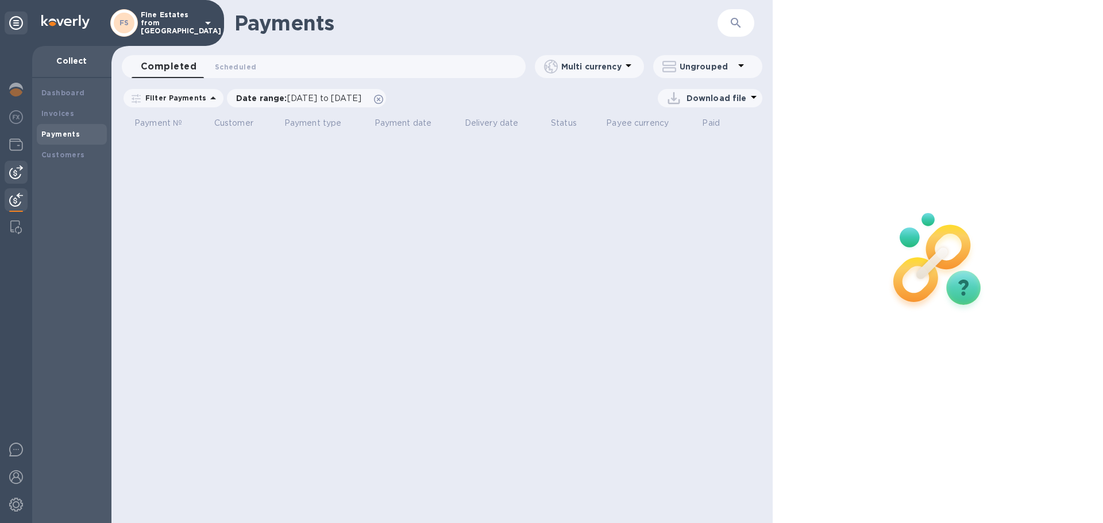
click at [13, 169] on img at bounding box center [16, 172] width 14 height 14
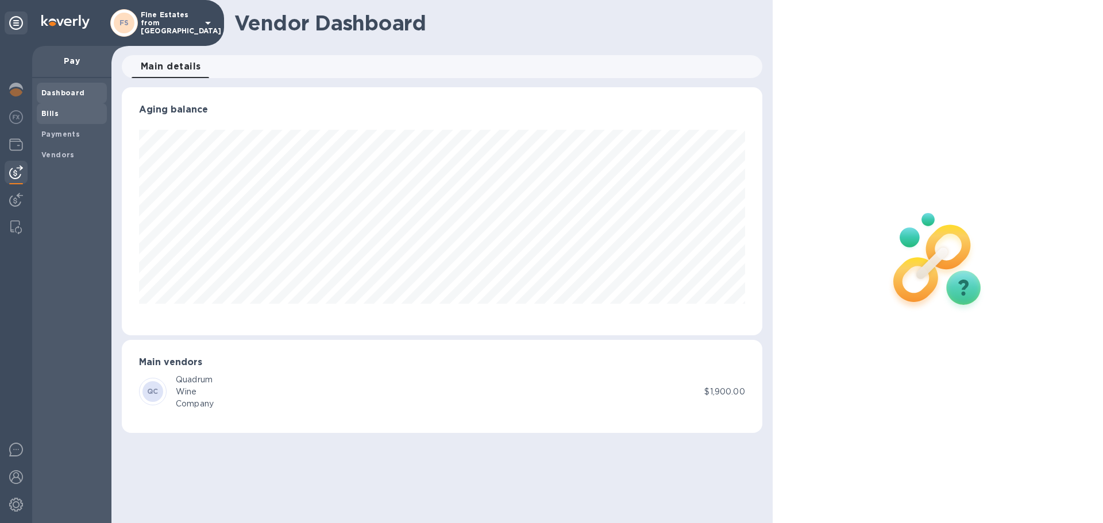
scroll to position [248, 640]
click at [55, 108] on span "Bills" at bounding box center [49, 113] width 17 height 11
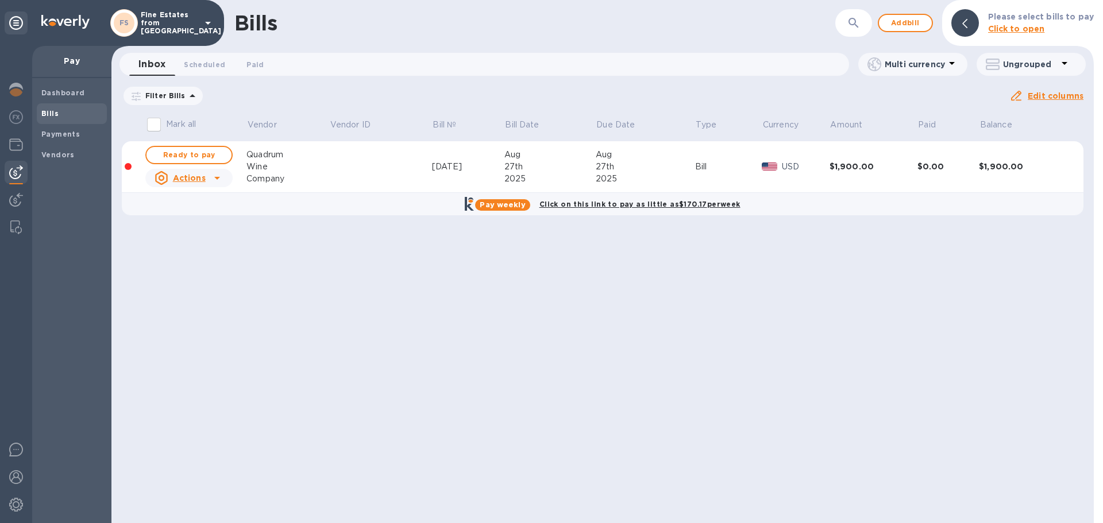
click at [329, 180] on td at bounding box center [380, 167] width 103 height 52
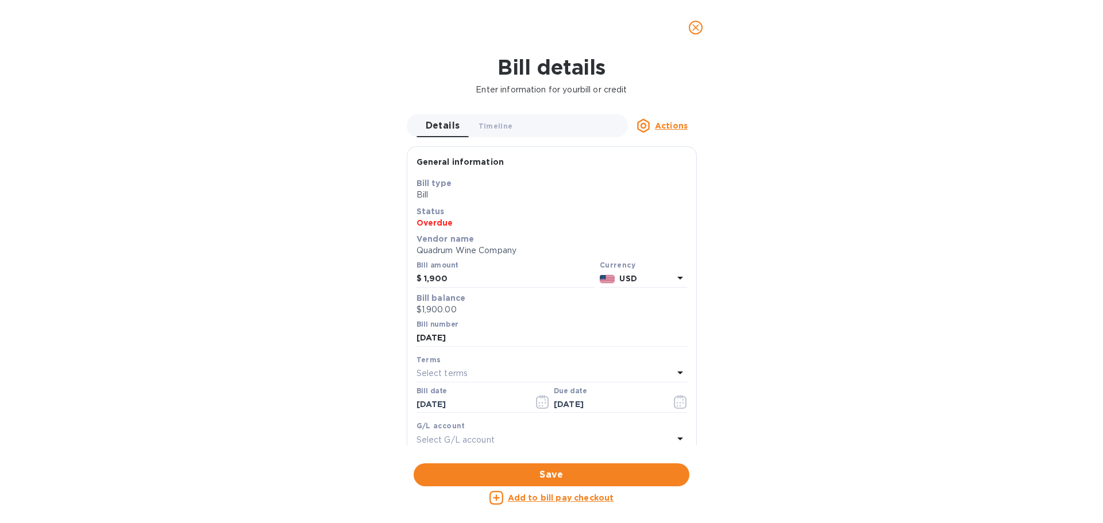
click at [550, 497] on u "Add to bill pay checkout" at bounding box center [561, 497] width 106 height 9
checkbox input "true"
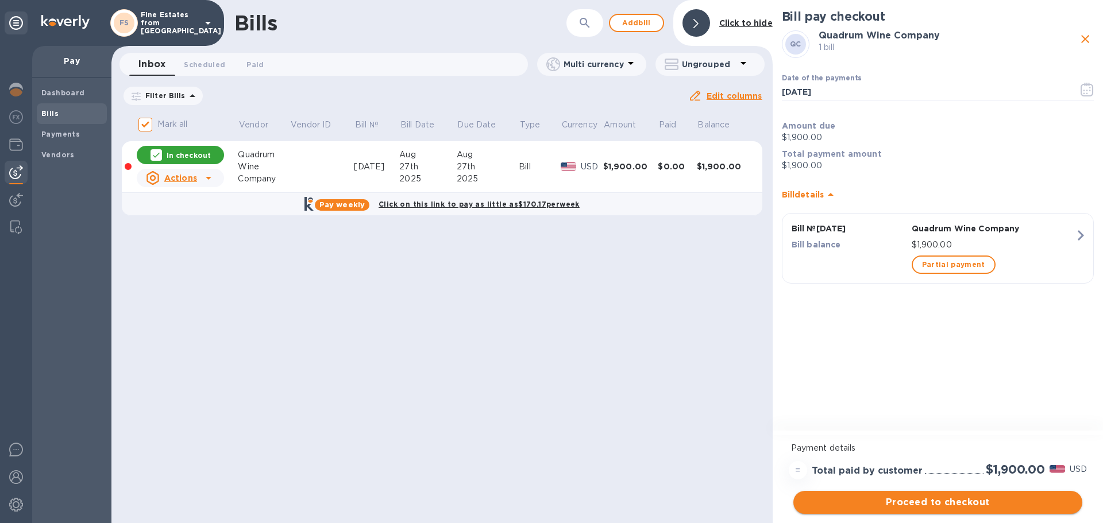
click at [926, 501] on span "Proceed to checkout" at bounding box center [937, 503] width 271 height 14
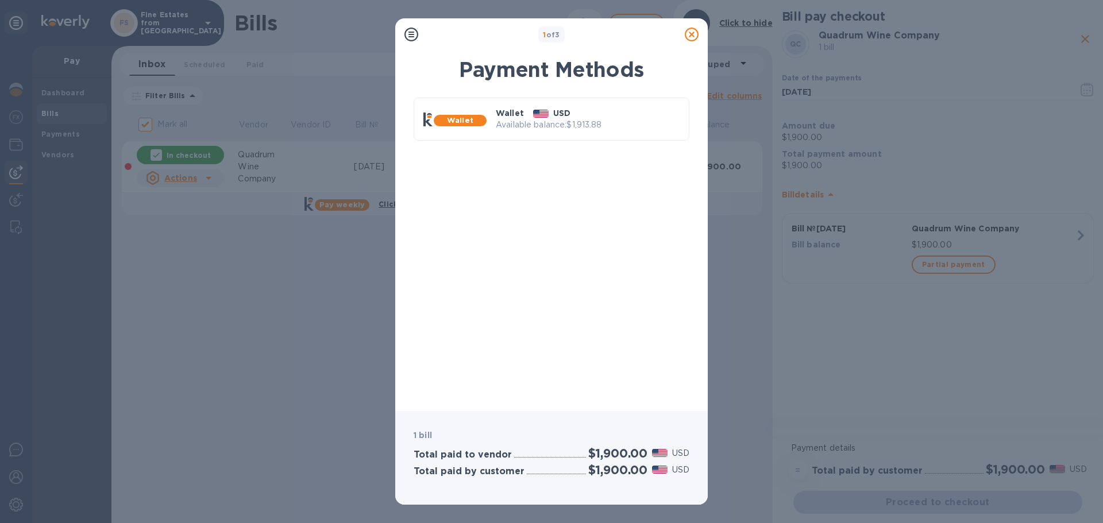
click at [600, 141] on div "Wallet Wallet USD Available balance: $1,913.88" at bounding box center [552, 122] width 276 height 48
click at [606, 121] on p "Available balance: $1,913.88" at bounding box center [588, 125] width 184 height 12
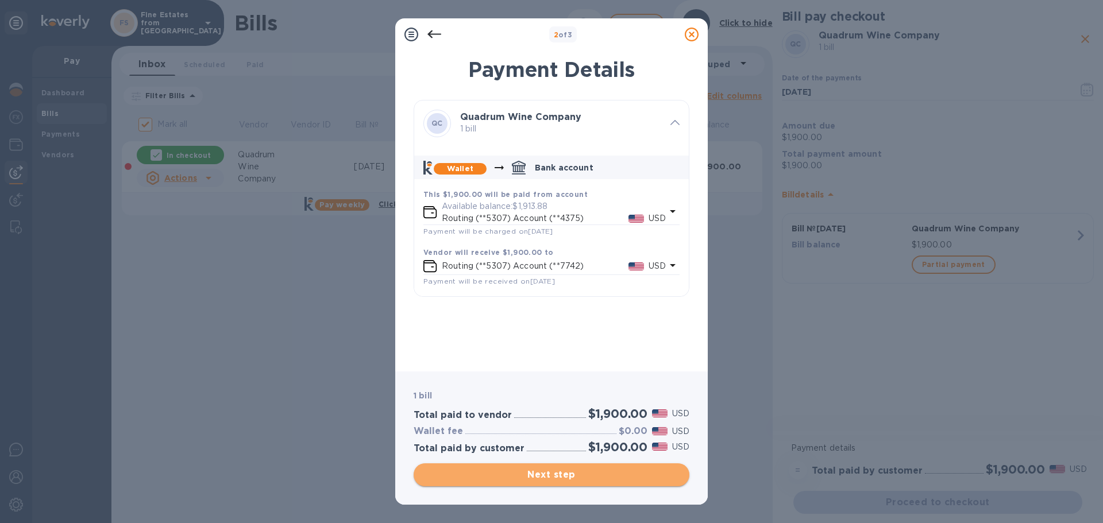
click at [583, 478] on span "Next step" at bounding box center [551, 475] width 257 height 14
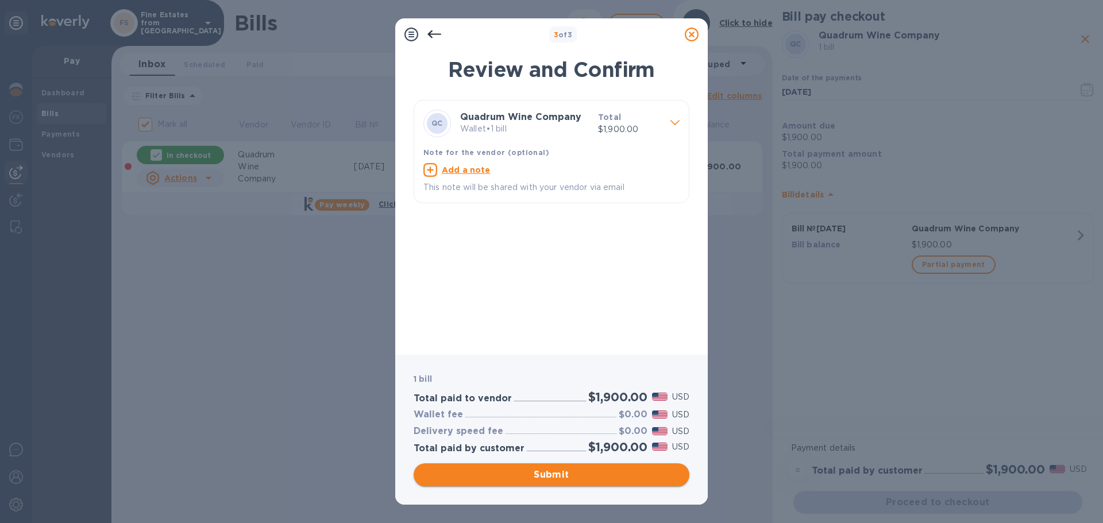
click at [574, 474] on span "Submit" at bounding box center [551, 475] width 257 height 14
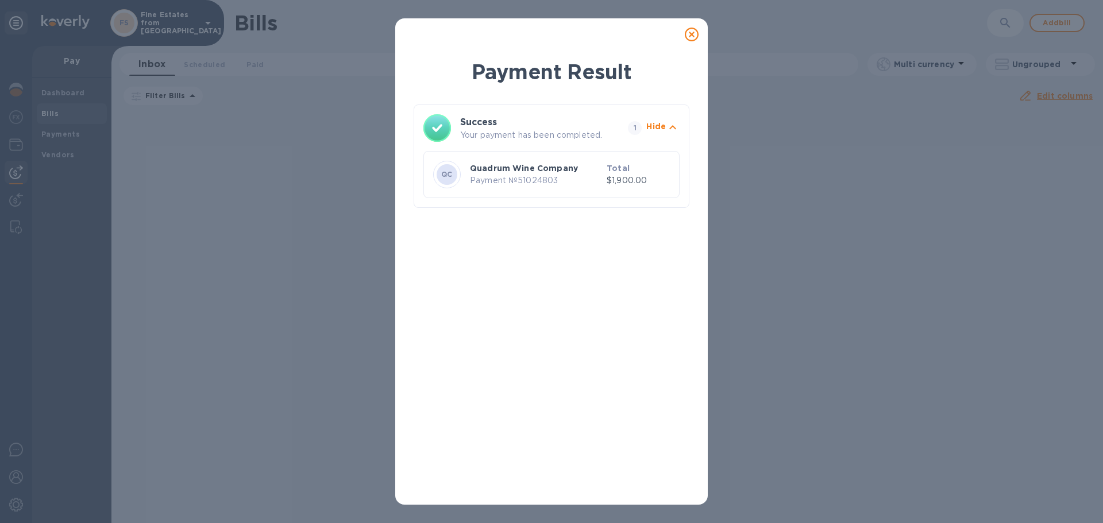
click at [690, 29] on icon at bounding box center [692, 35] width 14 height 14
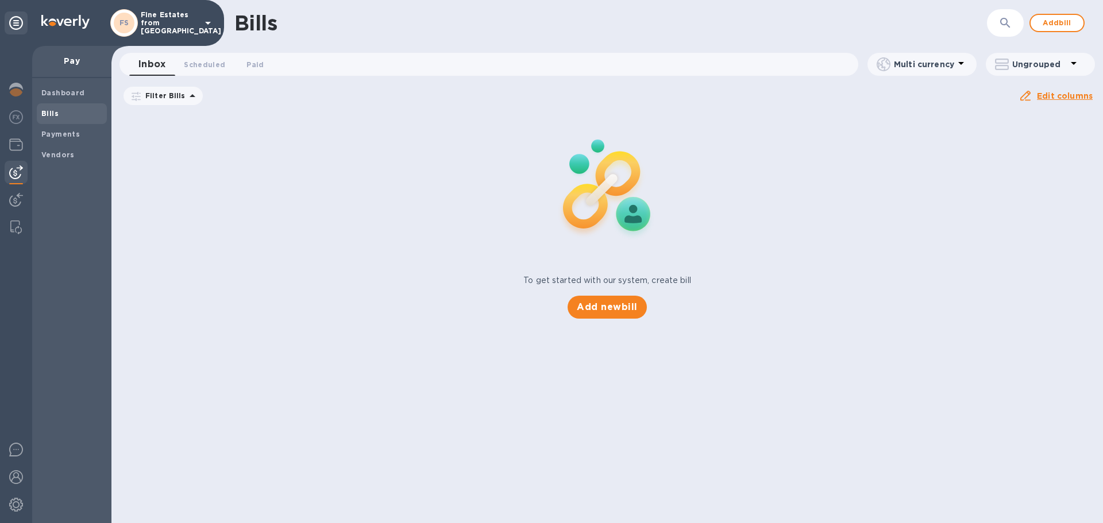
click at [197, 29] on p "Fine Estates from [GEOGRAPHIC_DATA]" at bounding box center [169, 23] width 57 height 24
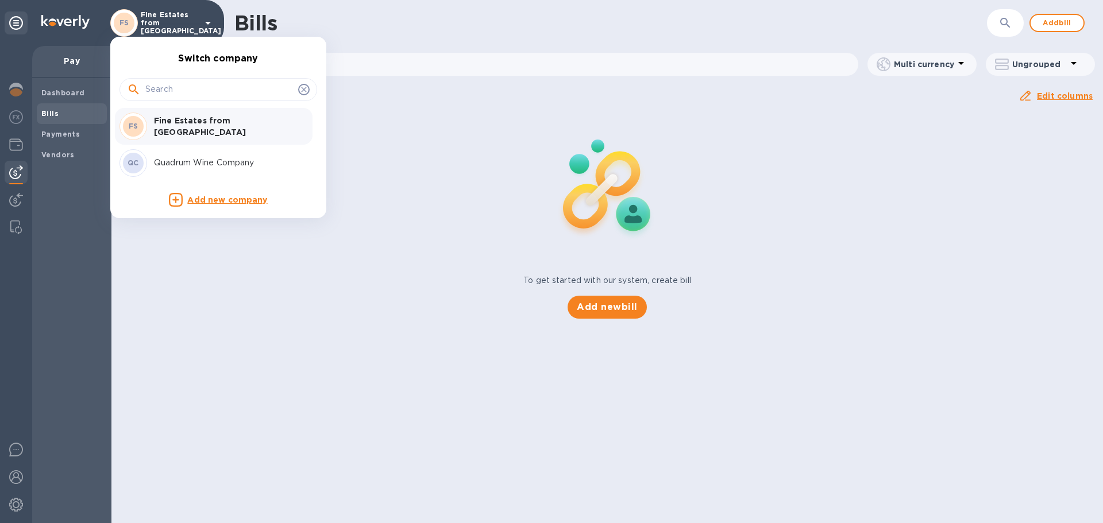
click at [185, 156] on div "QC Quadrum Wine Company" at bounding box center [208, 163] width 179 height 28
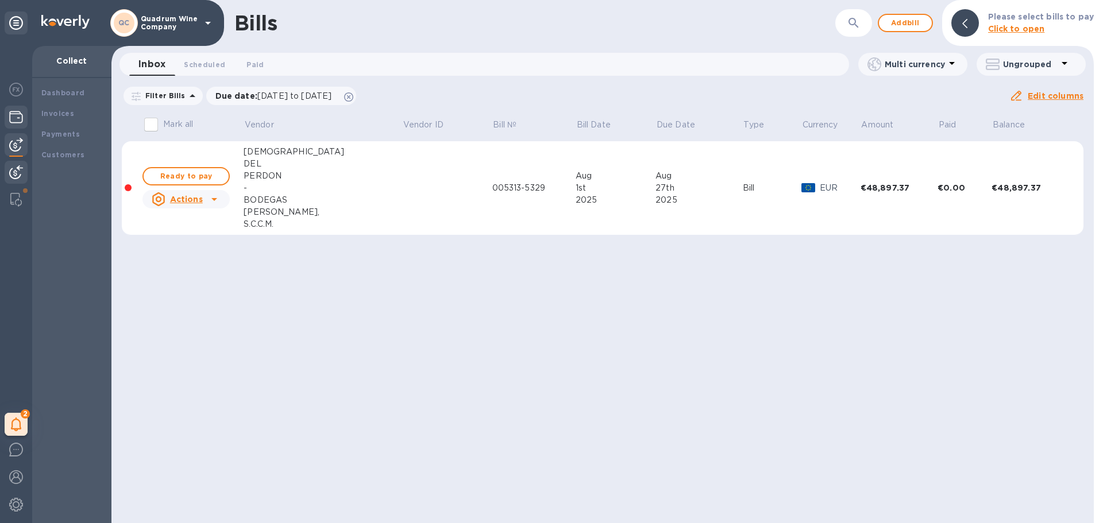
click at [16, 122] on img at bounding box center [16, 117] width 14 height 14
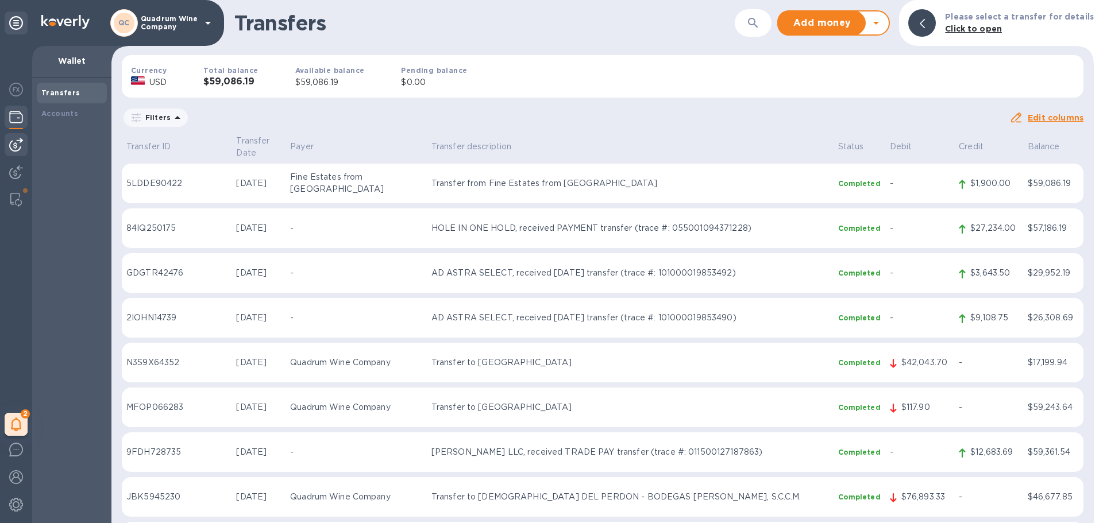
click at [10, 148] on img at bounding box center [16, 145] width 14 height 14
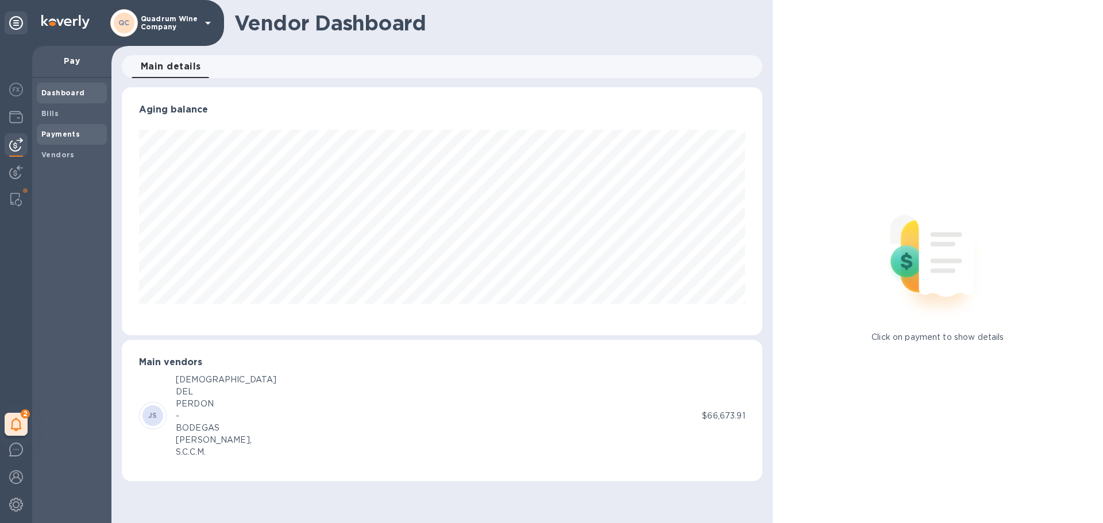
click at [44, 124] on div "Payments" at bounding box center [72, 134] width 70 height 21
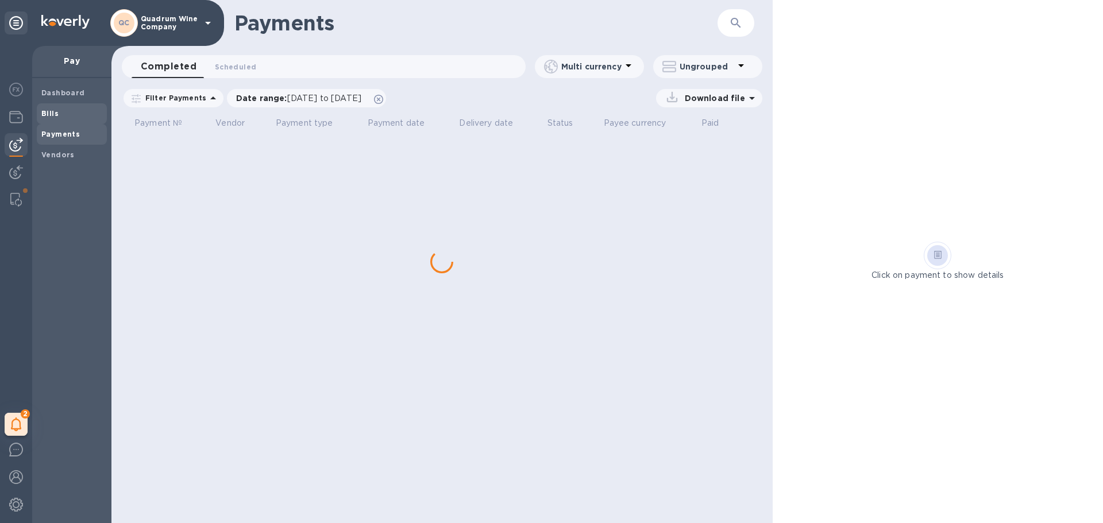
click at [56, 115] on b "Bills" at bounding box center [49, 113] width 17 height 9
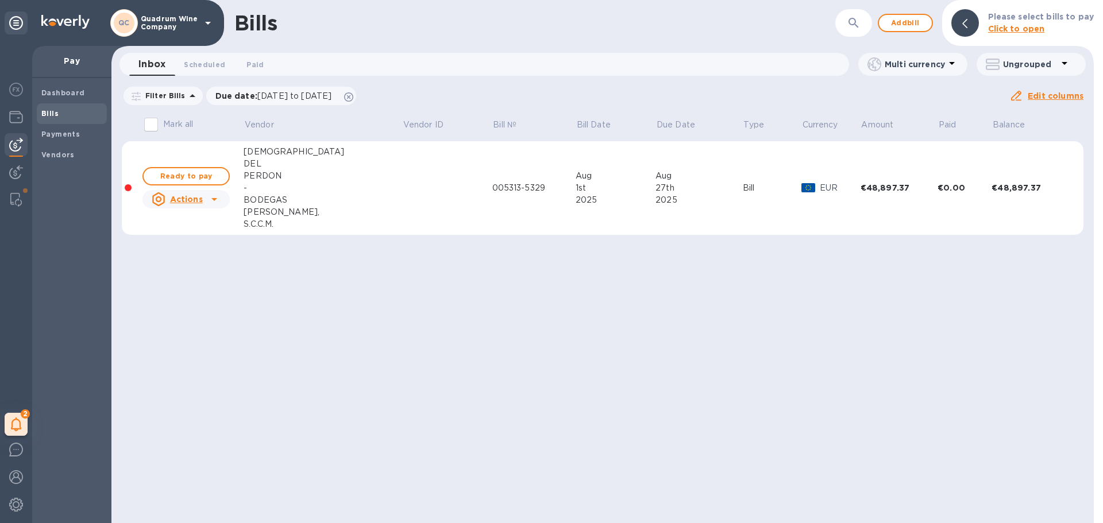
click at [193, 201] on u "Actions" at bounding box center [186, 199] width 33 height 9
click at [302, 231] on div at bounding box center [551, 261] width 1103 height 523
click at [198, 177] on span "Ready to pay" at bounding box center [186, 176] width 67 height 14
checkbox input "true"
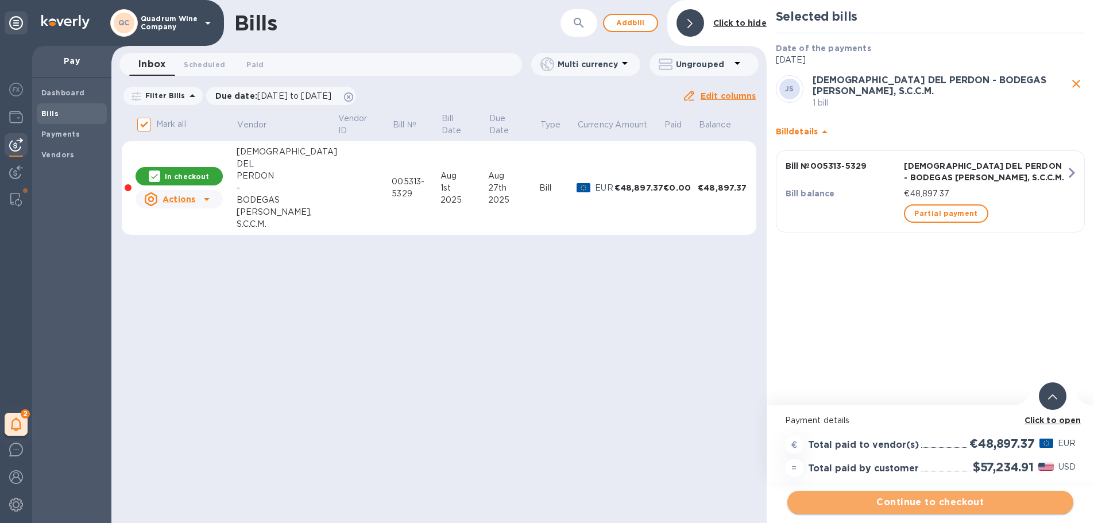
click at [950, 506] on span "Continue to checkout" at bounding box center [931, 503] width 268 height 14
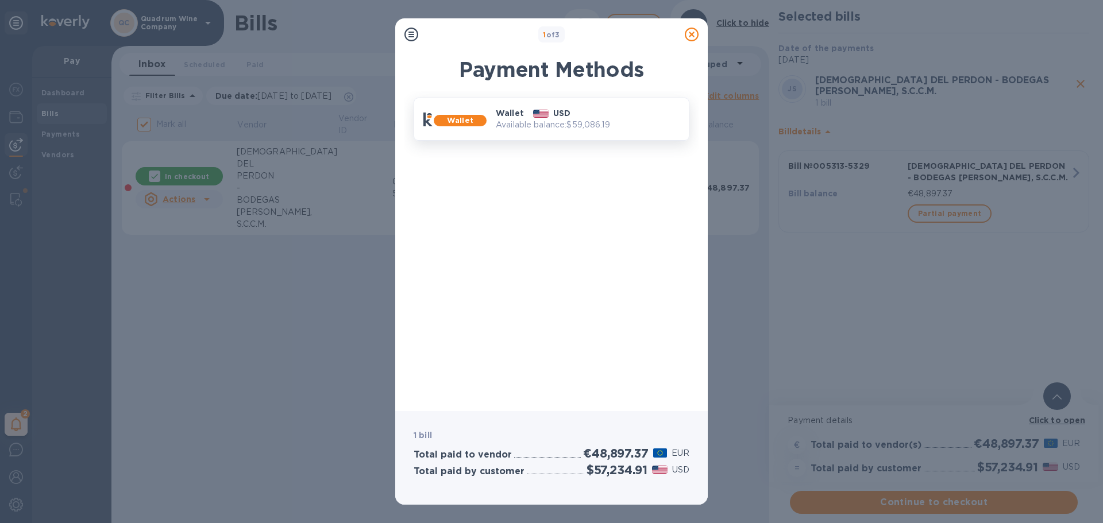
click at [615, 121] on p "Available balance: $59,086.19" at bounding box center [588, 125] width 184 height 12
